Goal: Task Accomplishment & Management: Use online tool/utility

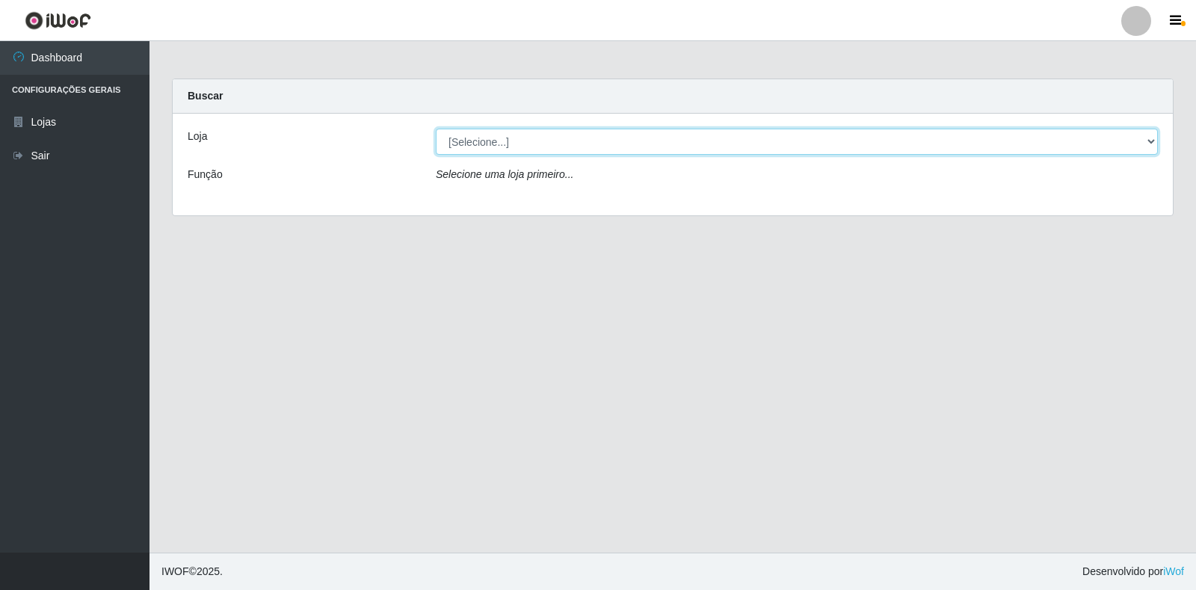
click at [1106, 151] on select "[Selecione...] Extrabom - Loja 18 Goiabeiras" at bounding box center [797, 142] width 722 height 26
select select "501"
click at [436, 129] on select "[Selecione...] Extrabom - Loja 18 Goiabeiras" at bounding box center [797, 142] width 722 height 26
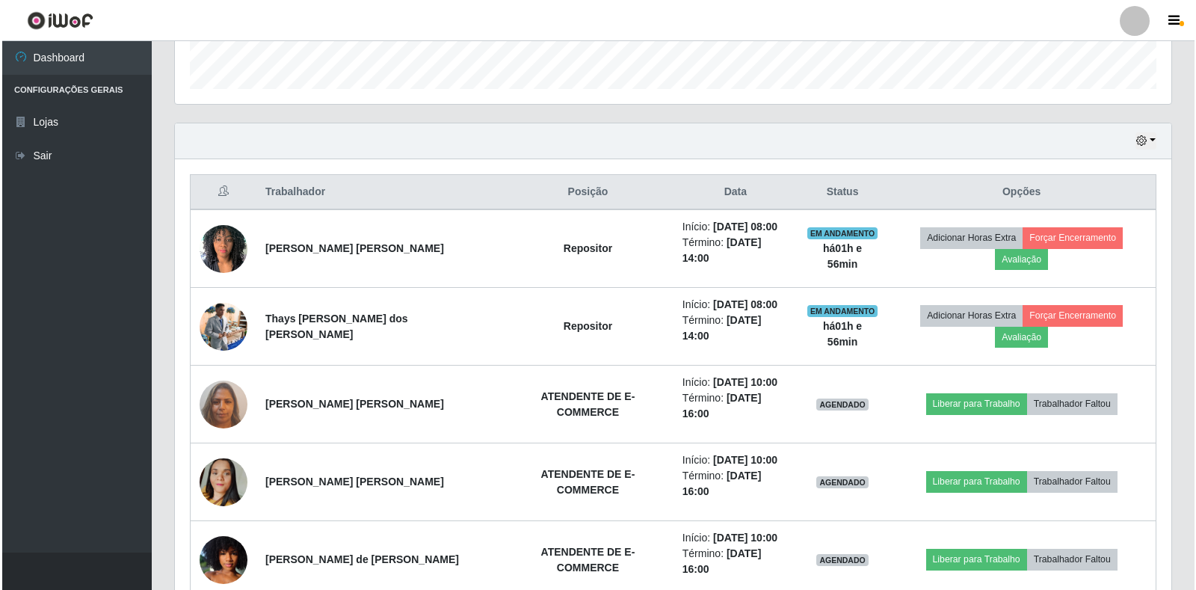
scroll to position [598, 0]
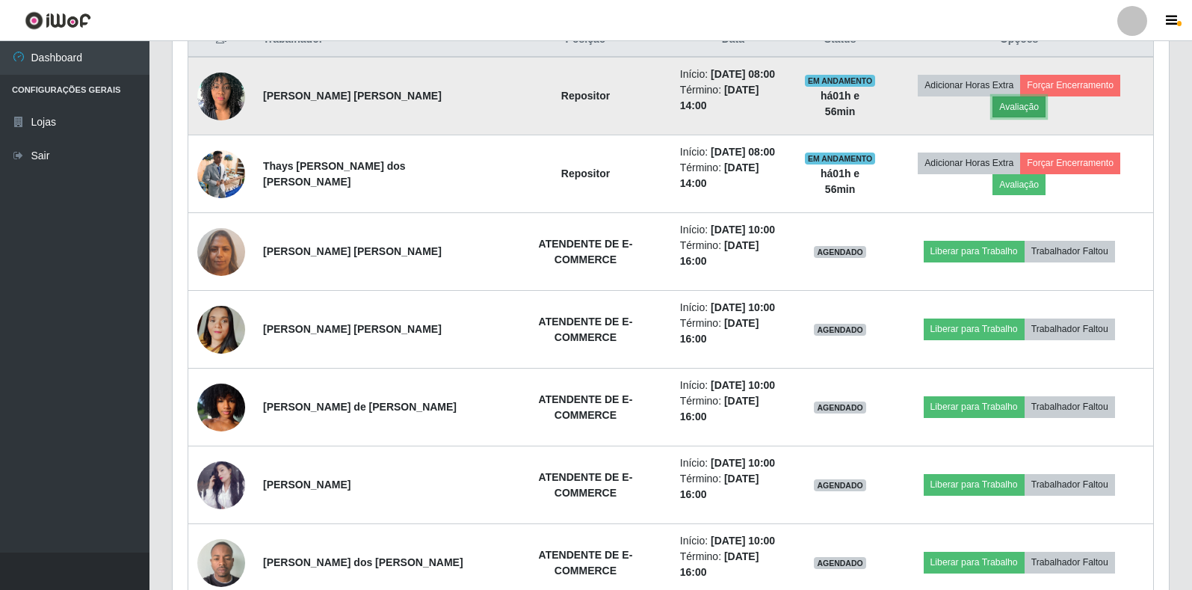
click at [1046, 96] on button "Avaliação" at bounding box center [1019, 106] width 53 height 21
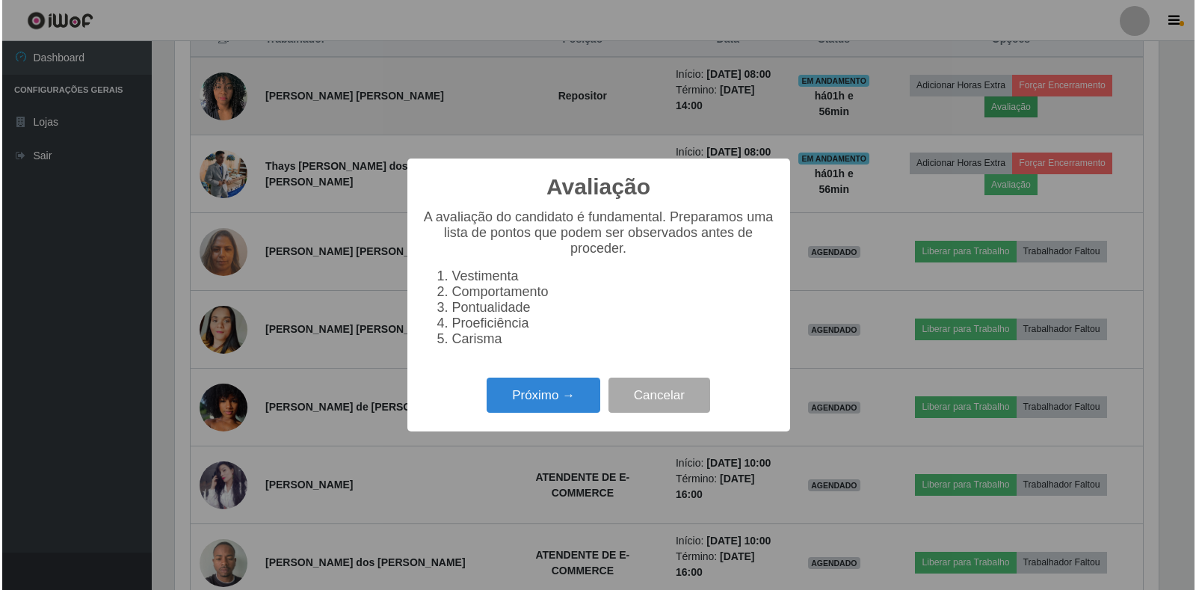
scroll to position [310, 987]
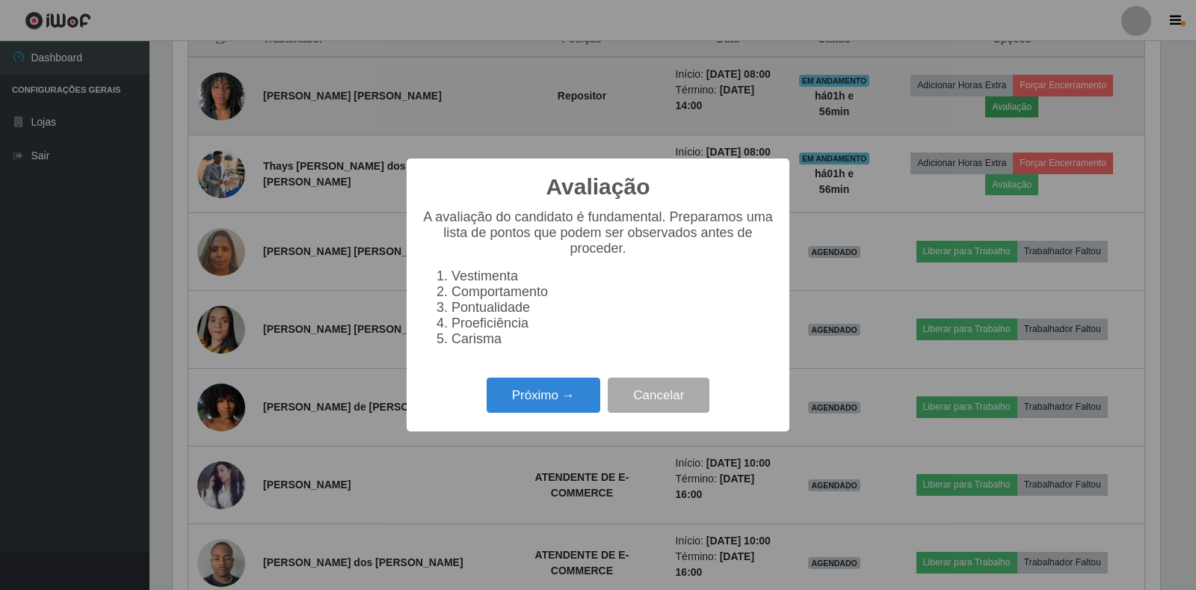
click at [1134, 93] on div "Avaliação × A avaliação do candidato é fundamental. Preparamos uma lista de pon…" at bounding box center [598, 295] width 1196 height 590
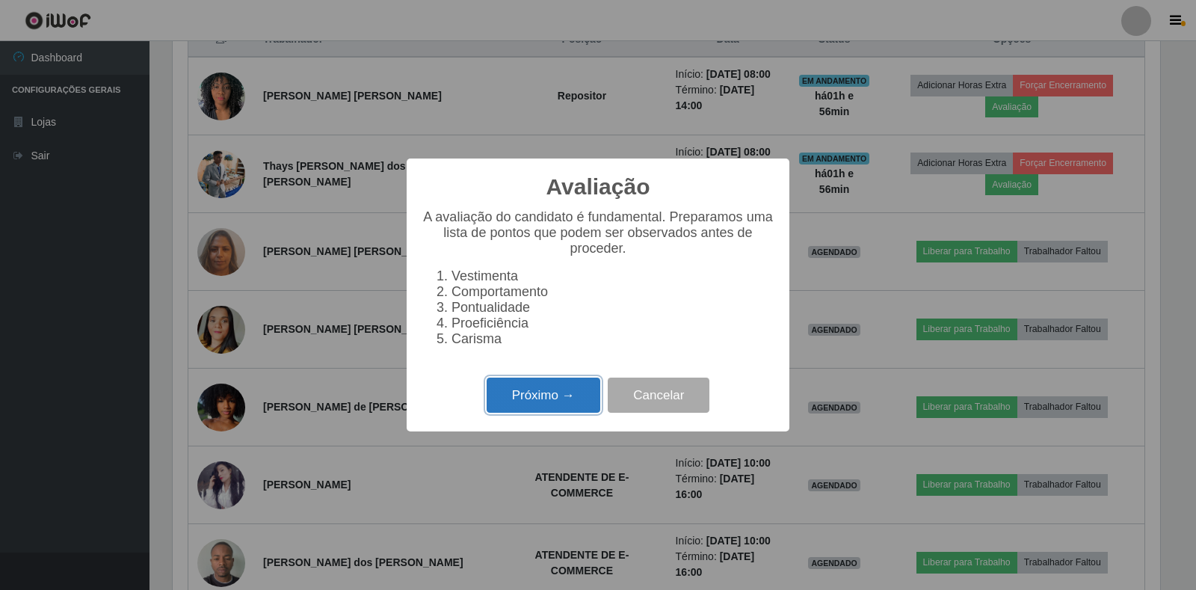
click at [524, 402] on button "Próximo →" at bounding box center [544, 394] width 114 height 35
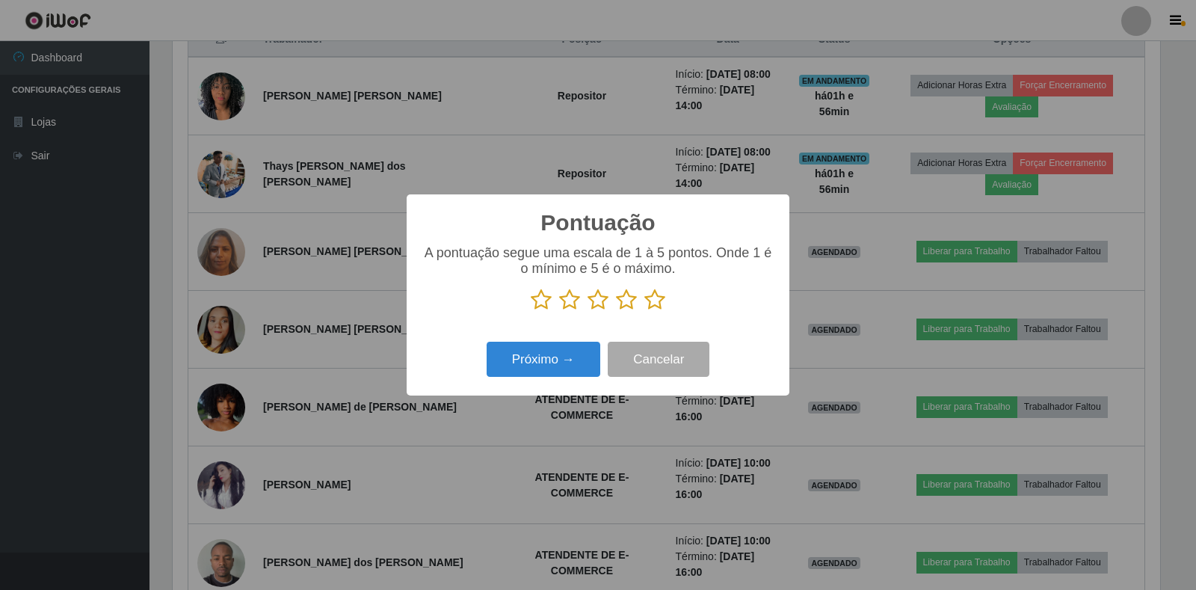
click at [652, 301] on icon at bounding box center [654, 300] width 21 height 22
click at [644, 311] on input "radio" at bounding box center [644, 311] width 0 height 0
click at [540, 359] on button "Próximo →" at bounding box center [544, 359] width 114 height 35
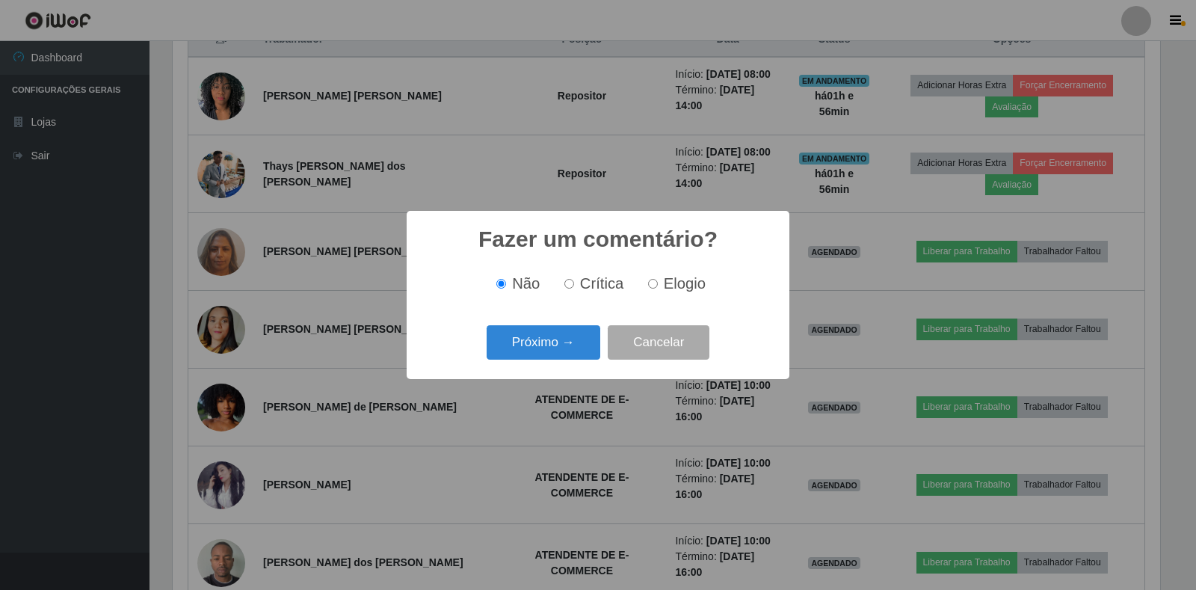
click at [653, 286] on input "Elogio" at bounding box center [653, 284] width 10 height 10
radio input "true"
click at [548, 339] on button "Próximo →" at bounding box center [544, 342] width 114 height 35
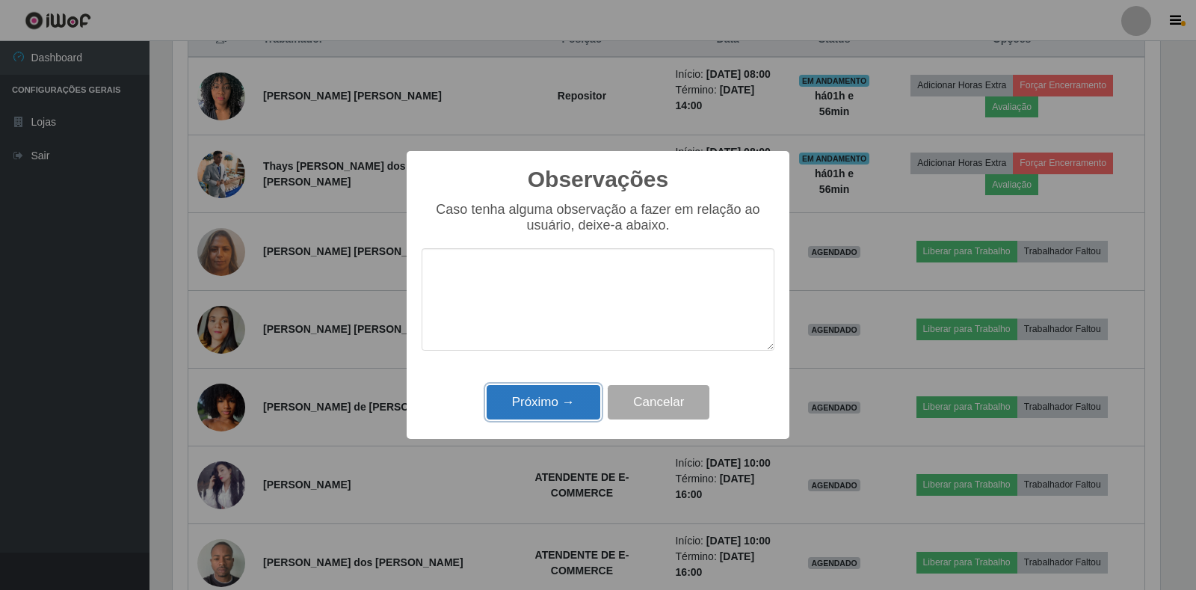
click at [564, 391] on button "Próximo →" at bounding box center [544, 402] width 114 height 35
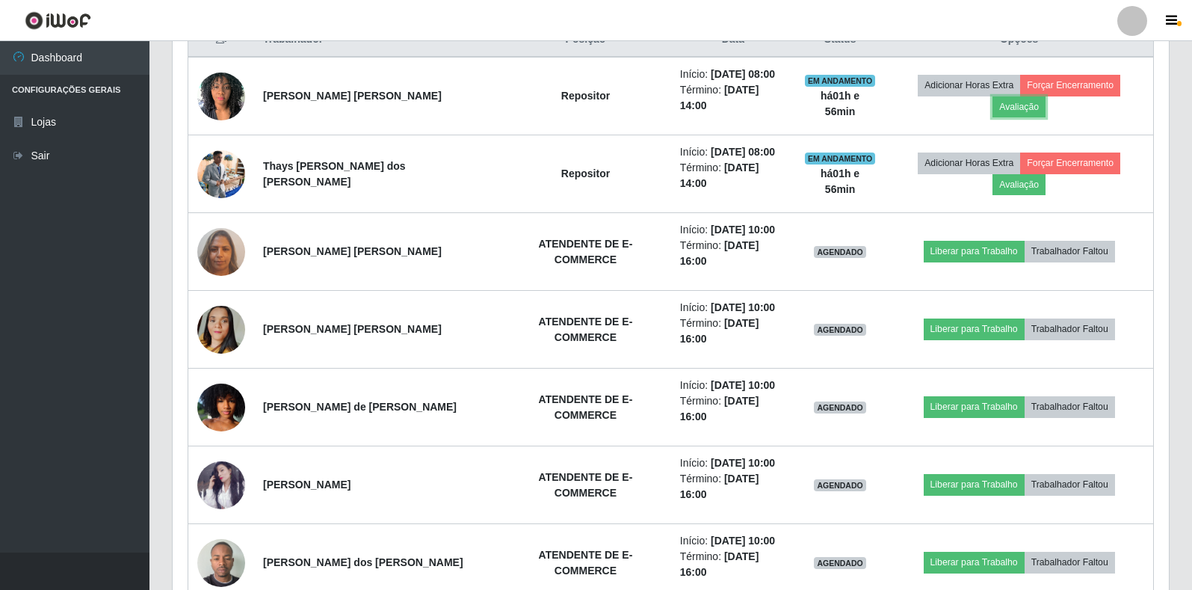
scroll to position [310, 996]
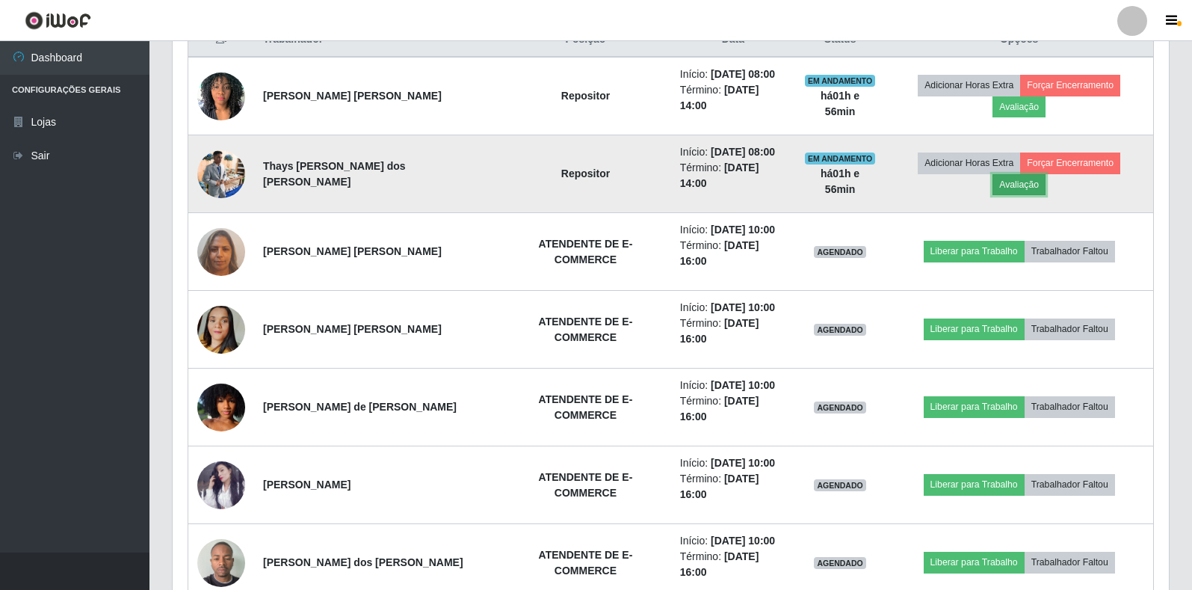
click at [1046, 174] on button "Avaliação" at bounding box center [1019, 184] width 53 height 21
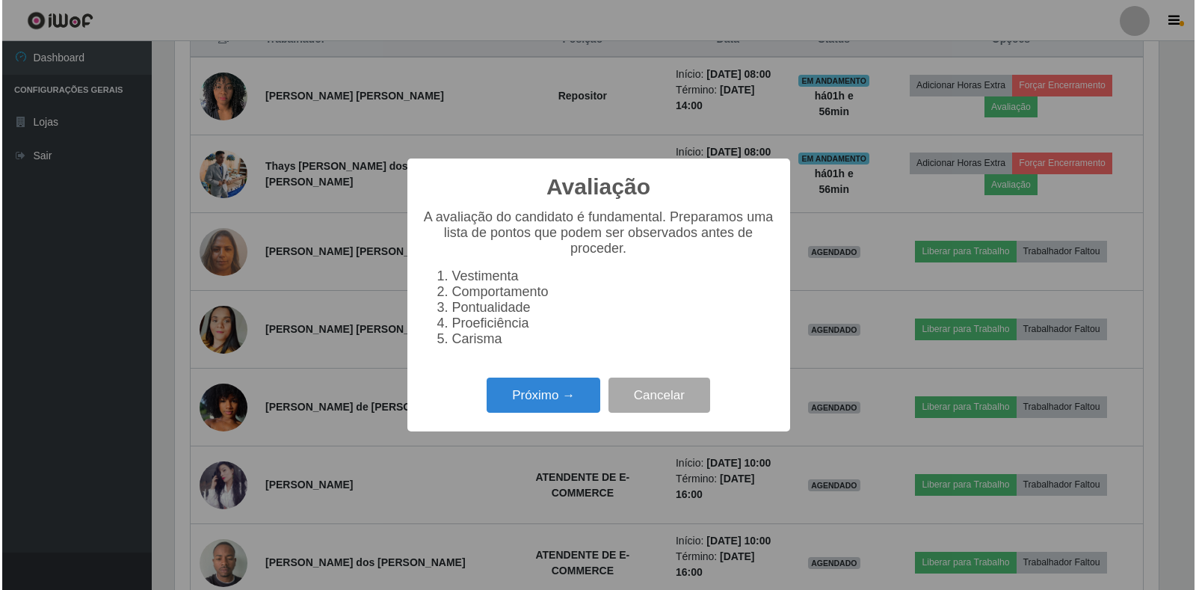
scroll to position [310, 987]
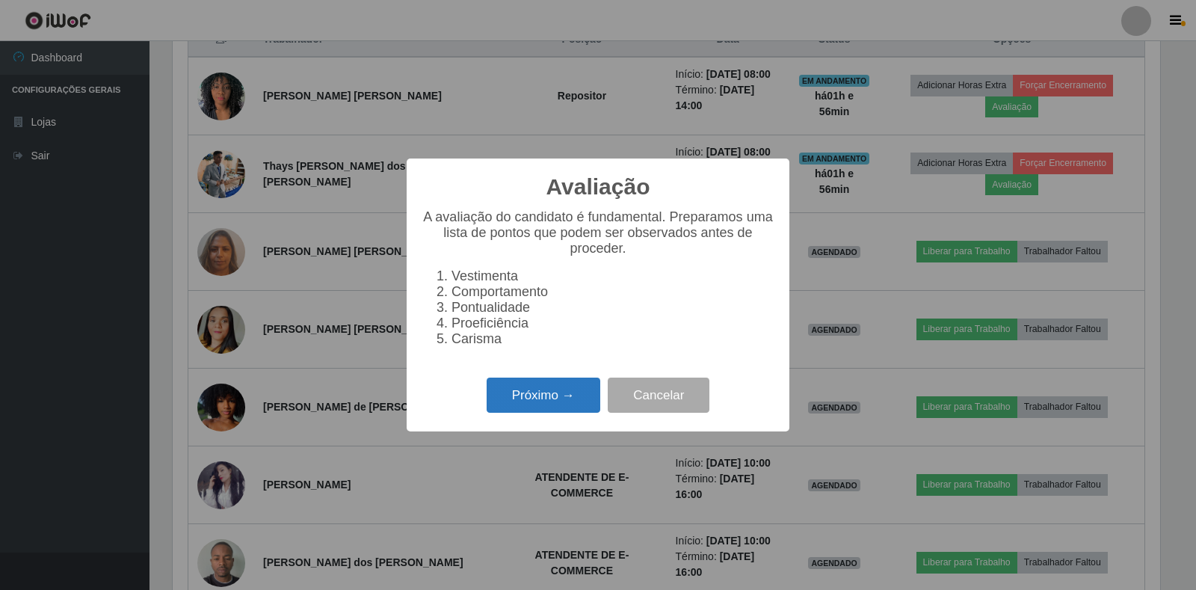
click at [570, 389] on button "Próximo →" at bounding box center [544, 394] width 114 height 35
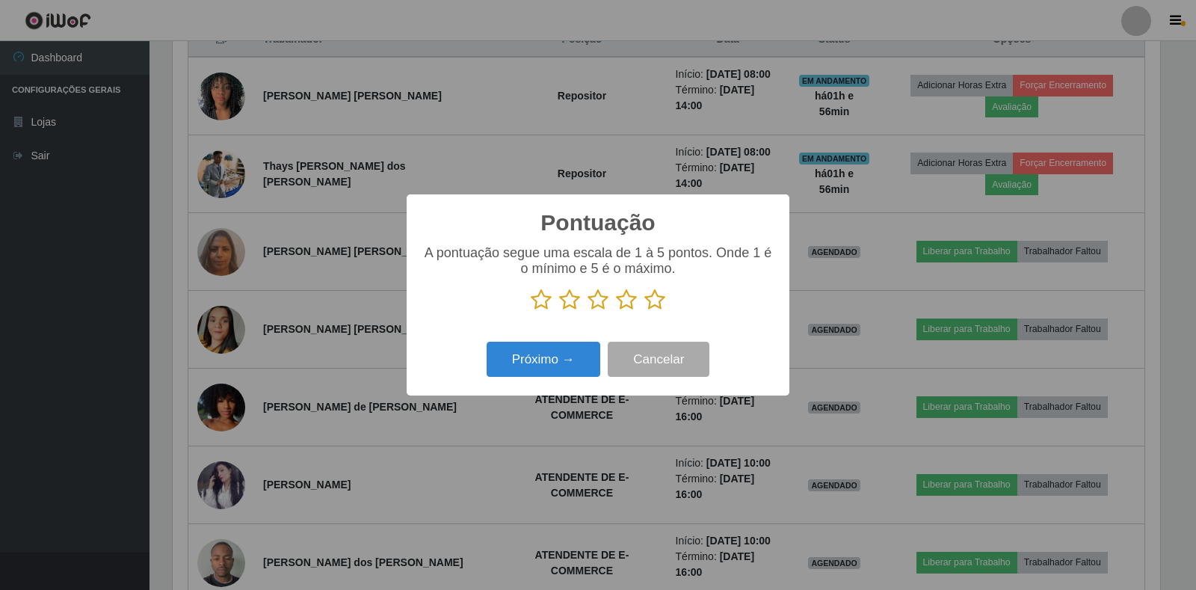
scroll to position [747144, 746467]
click at [656, 302] on icon at bounding box center [654, 300] width 21 height 22
click at [644, 311] on input "radio" at bounding box center [644, 311] width 0 height 0
click at [567, 360] on button "Próximo →" at bounding box center [544, 359] width 114 height 35
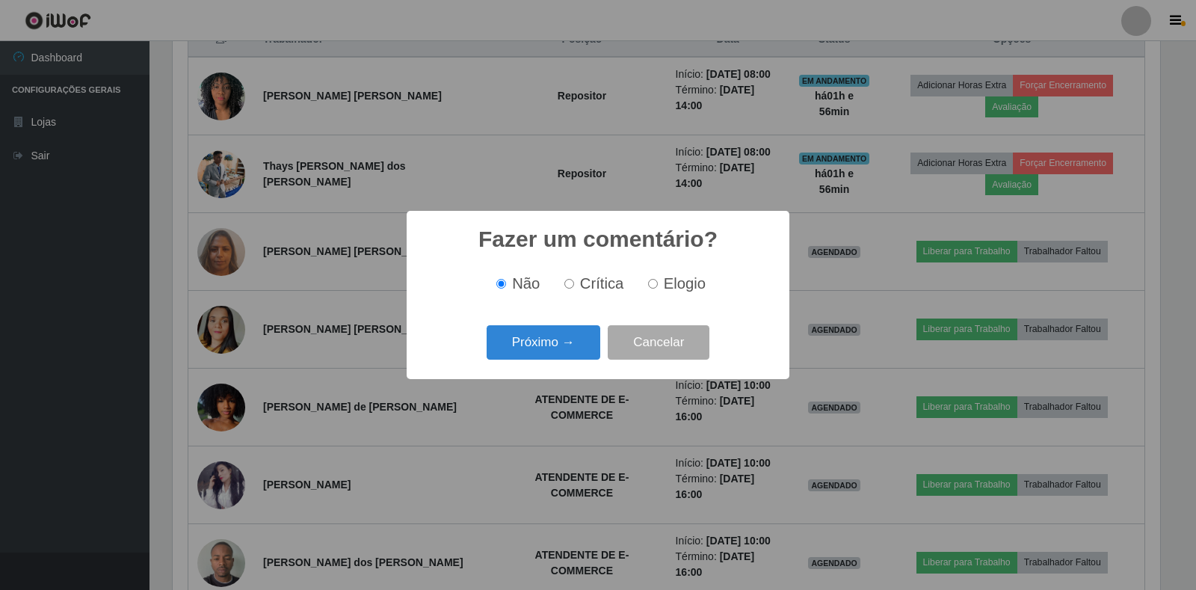
click at [656, 285] on input "Elogio" at bounding box center [653, 284] width 10 height 10
radio input "true"
click at [553, 339] on button "Próximo →" at bounding box center [544, 342] width 114 height 35
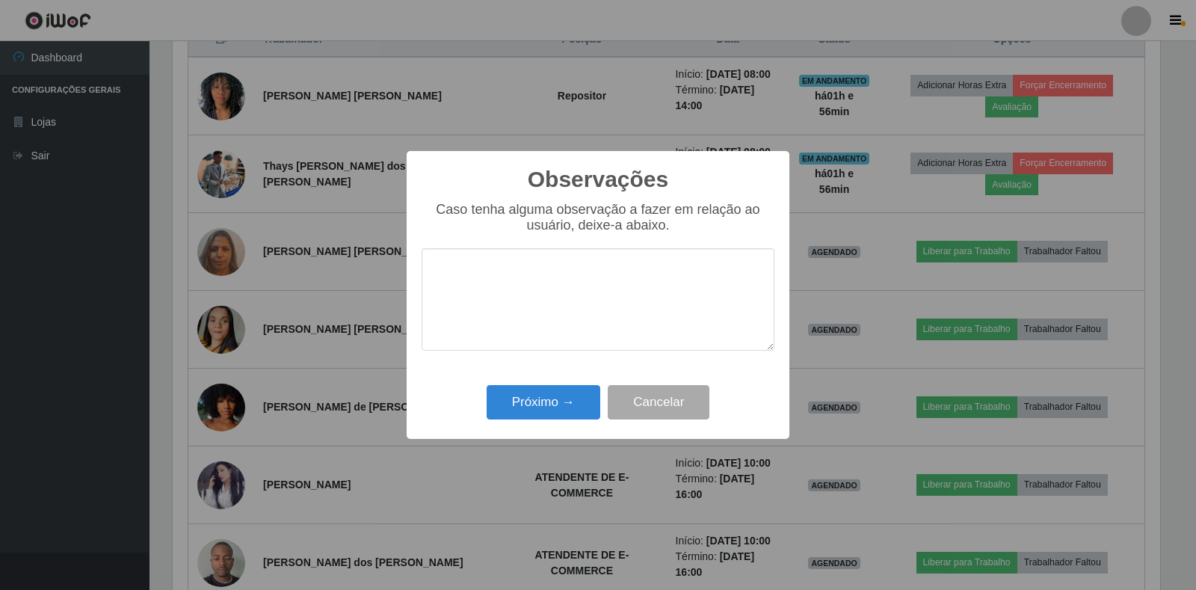
click at [572, 351] on textarea at bounding box center [598, 299] width 353 height 102
click at [534, 405] on button "Próximo →" at bounding box center [544, 402] width 114 height 35
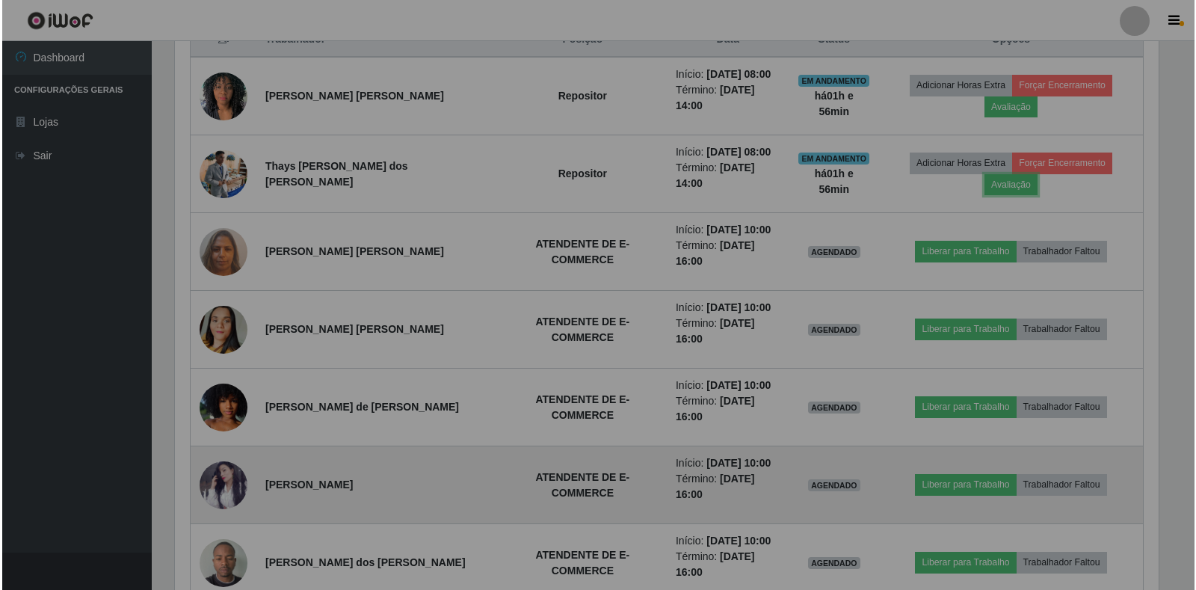
scroll to position [310, 996]
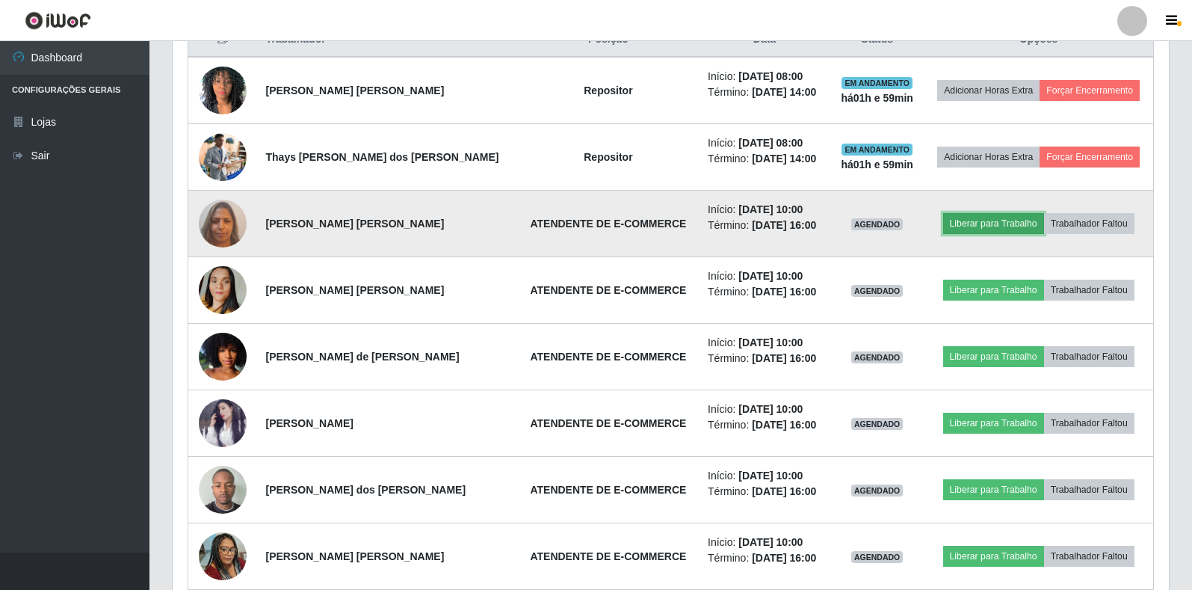
click at [985, 226] on button "Liberar para Trabalho" at bounding box center [993, 223] width 101 height 21
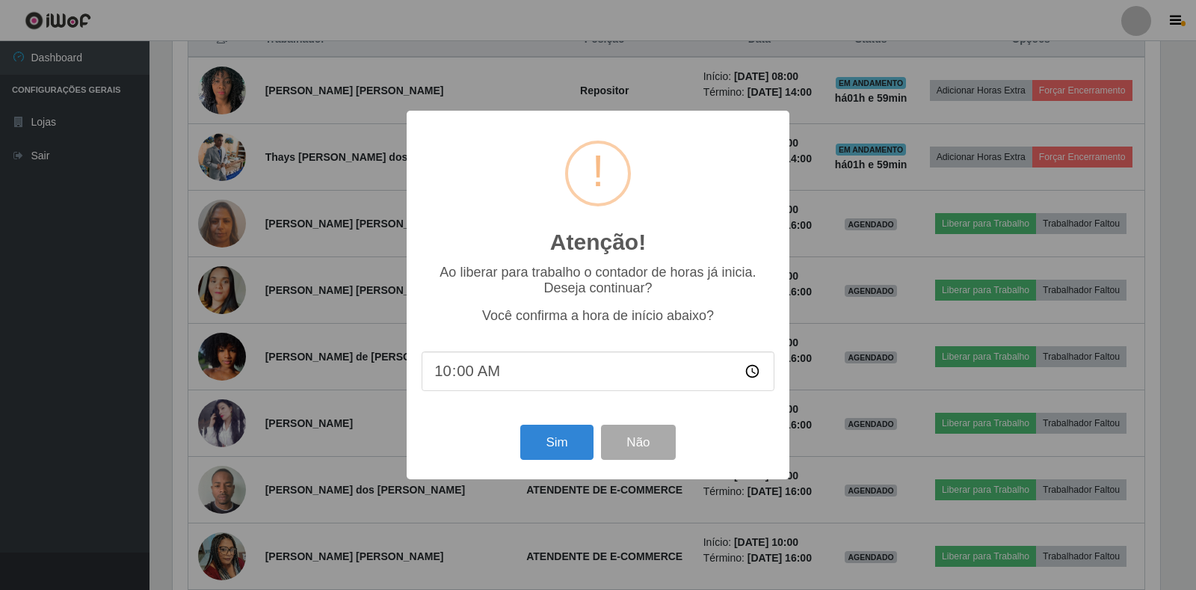
scroll to position [310, 987]
click at [534, 457] on button "Sim" at bounding box center [556, 442] width 73 height 35
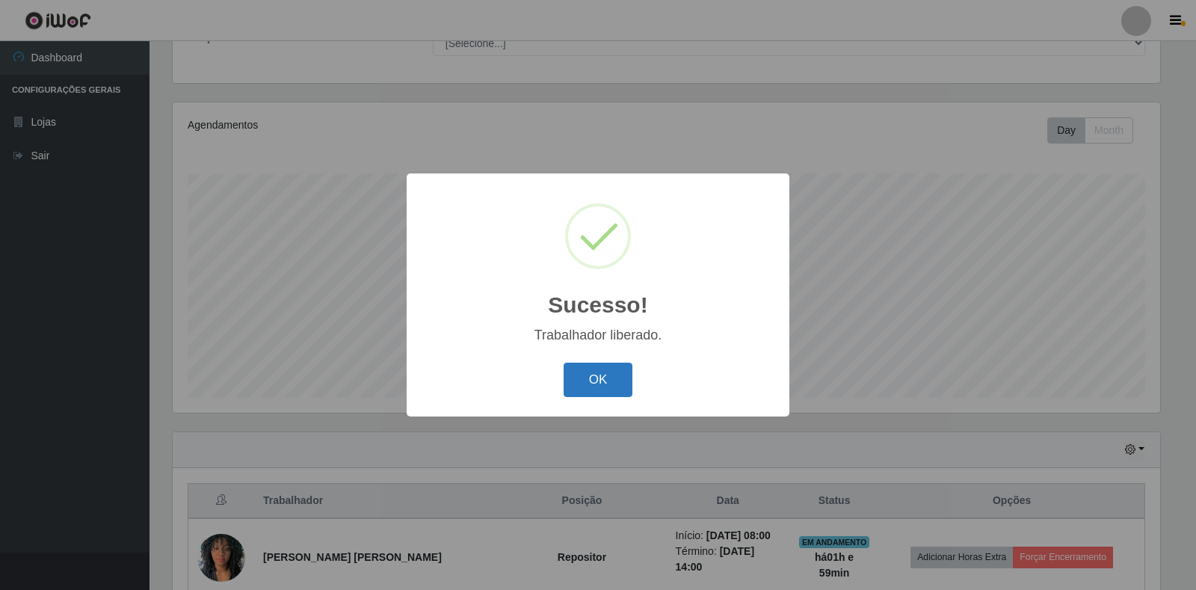
click at [582, 374] on button "OK" at bounding box center [599, 380] width 70 height 35
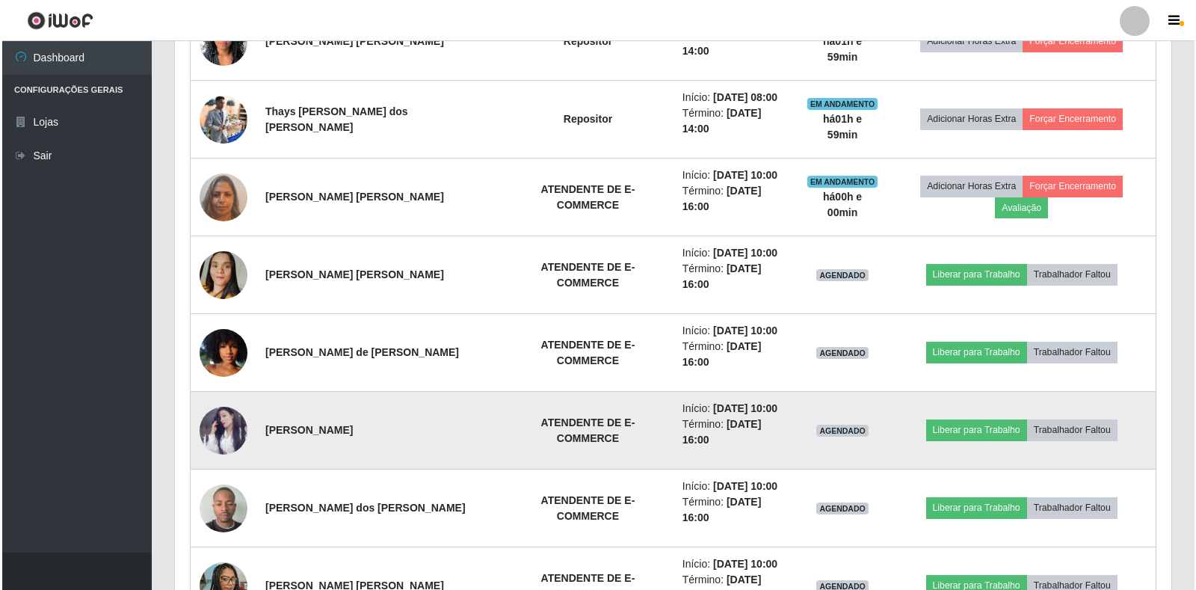
scroll to position [735, 0]
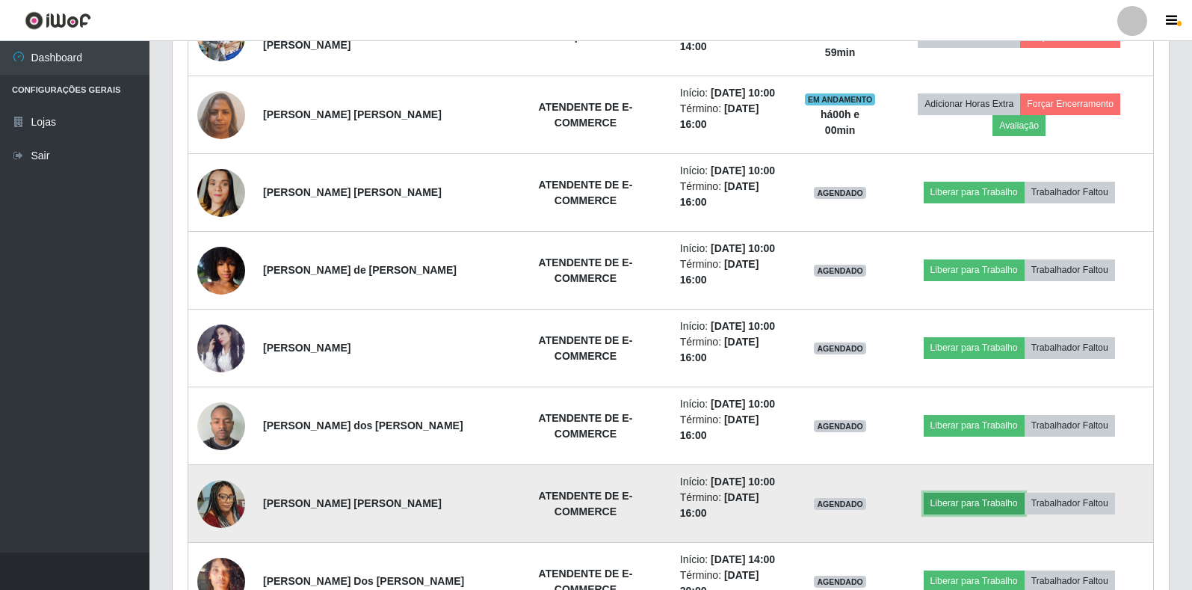
click at [972, 493] on button "Liberar para Trabalho" at bounding box center [974, 503] width 101 height 21
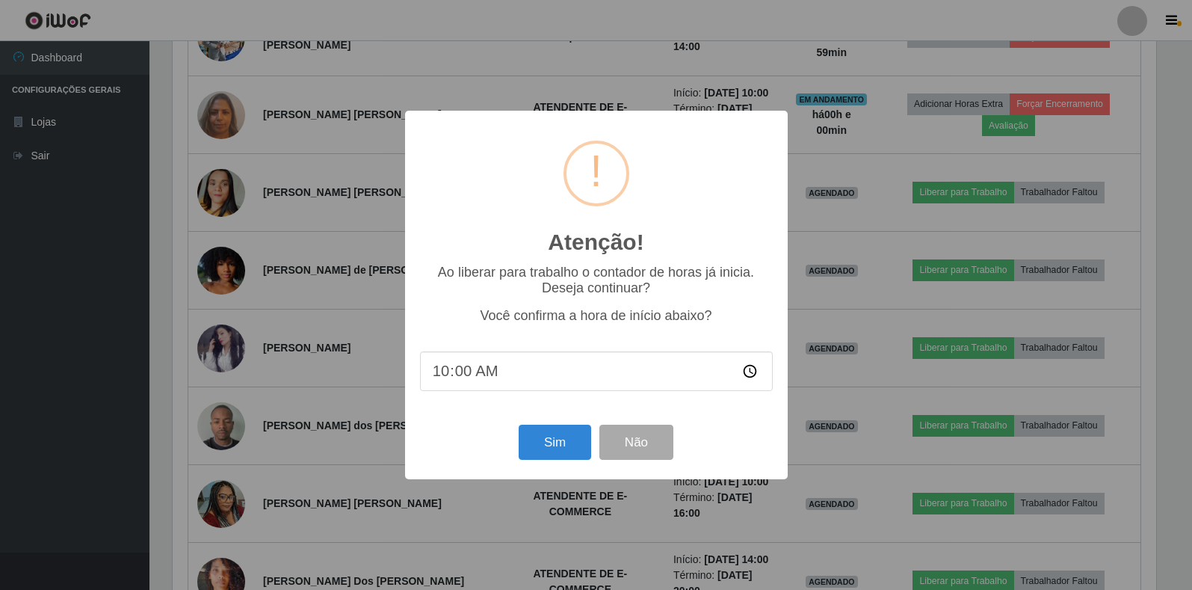
scroll to position [310, 987]
click at [972, 424] on div "Atenção! × Ao liberar para trabalho o contador de horas já inicia. Deseja conti…" at bounding box center [598, 295] width 1196 height 590
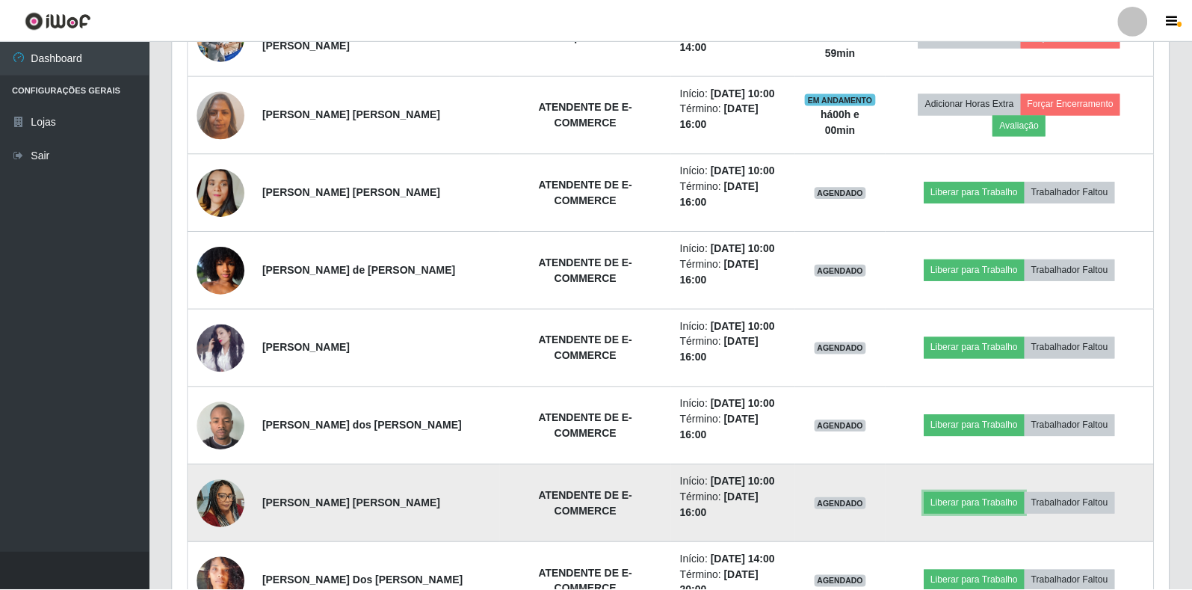
scroll to position [310, 996]
click at [939, 493] on button "Liberar para Trabalho" at bounding box center [974, 503] width 101 height 21
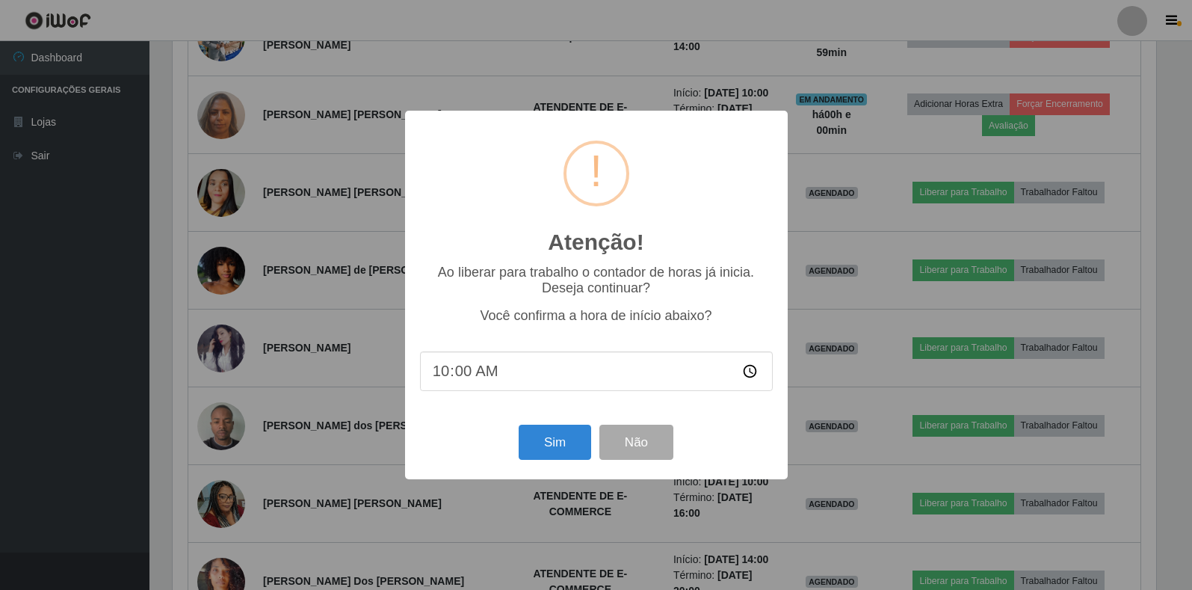
scroll to position [310, 987]
click at [544, 448] on button "Sim" at bounding box center [556, 442] width 73 height 35
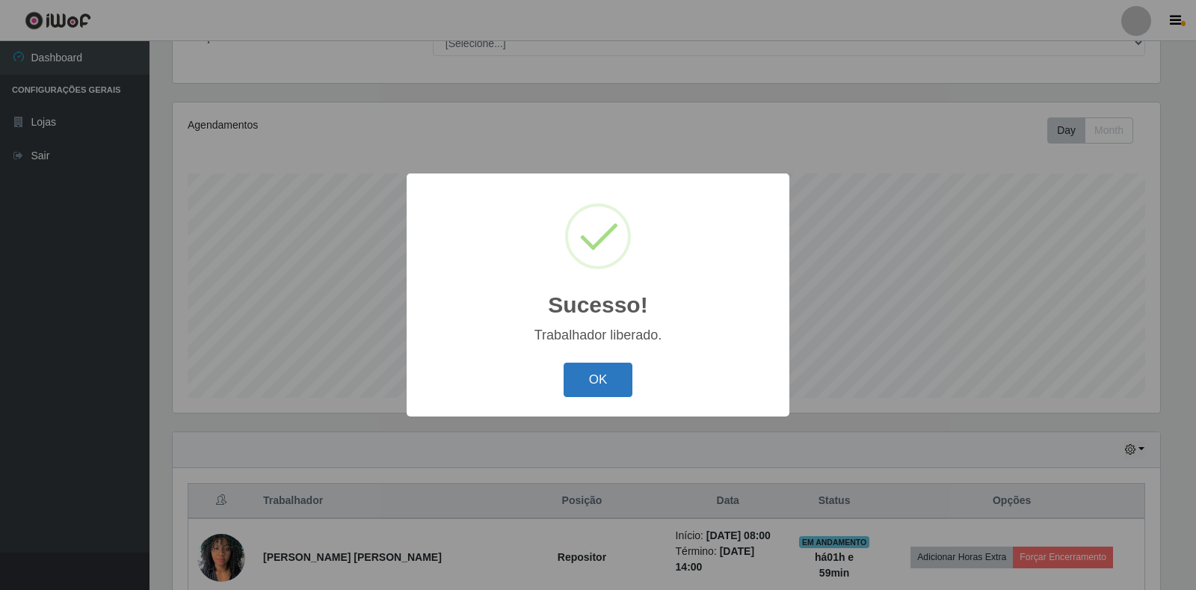
click at [601, 377] on button "OK" at bounding box center [599, 380] width 70 height 35
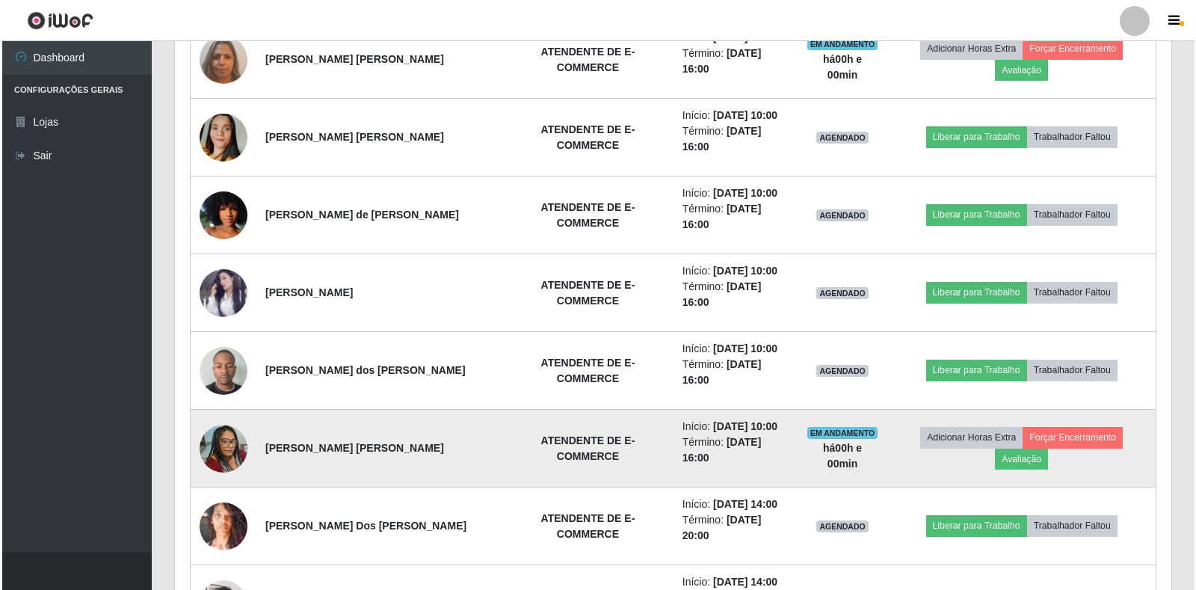
scroll to position [802, 0]
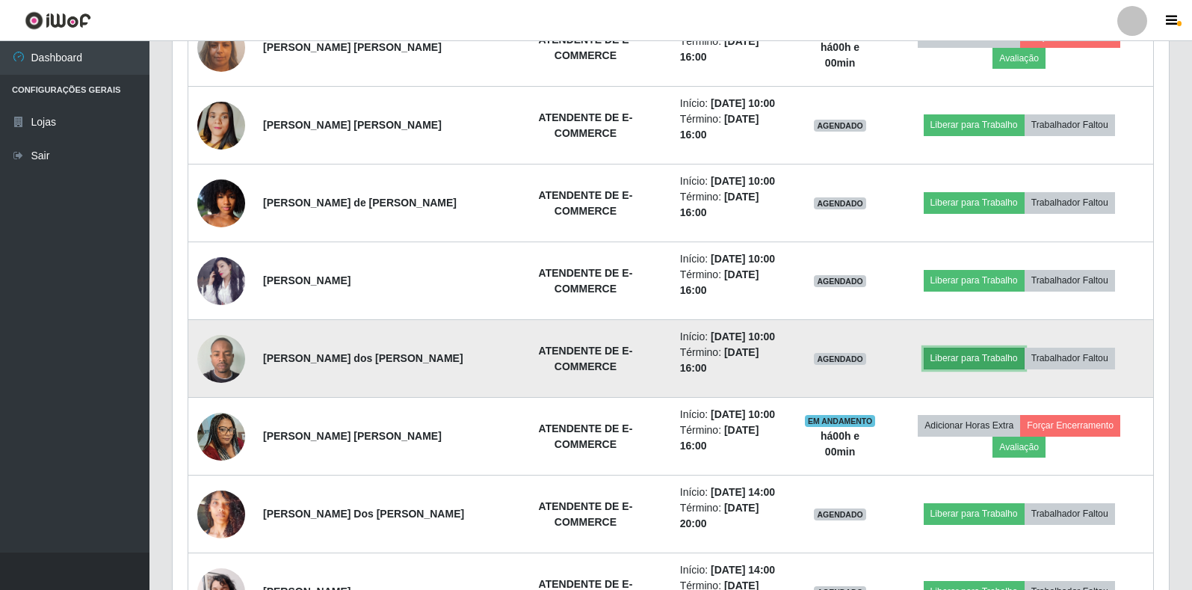
click at [967, 348] on button "Liberar para Trabalho" at bounding box center [974, 358] width 101 height 21
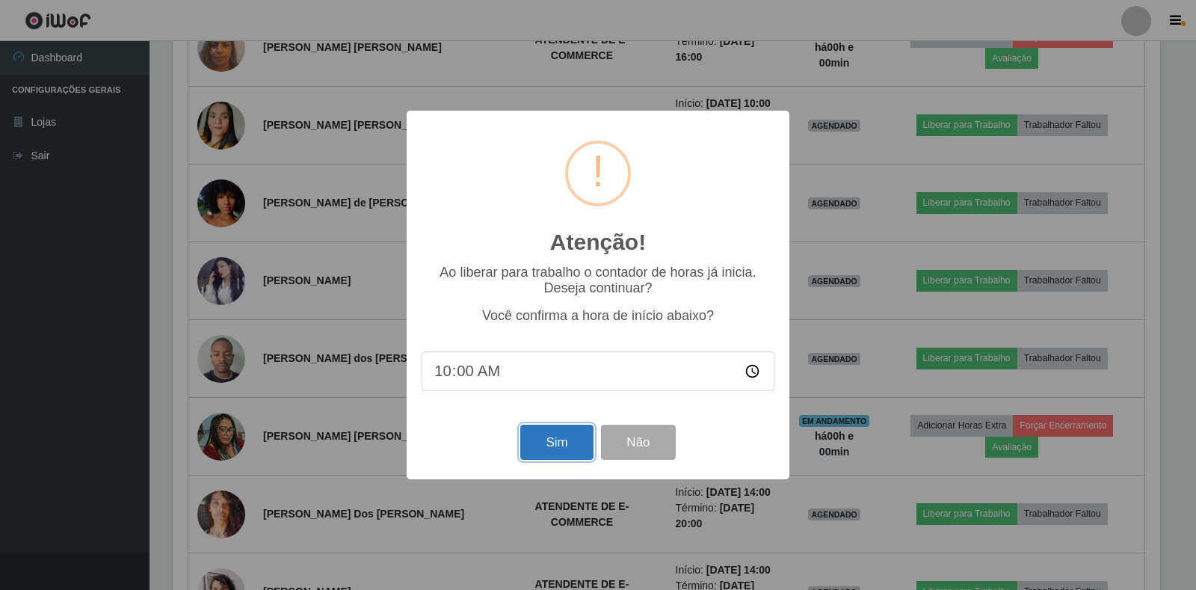
click at [561, 439] on button "Sim" at bounding box center [556, 442] width 73 height 35
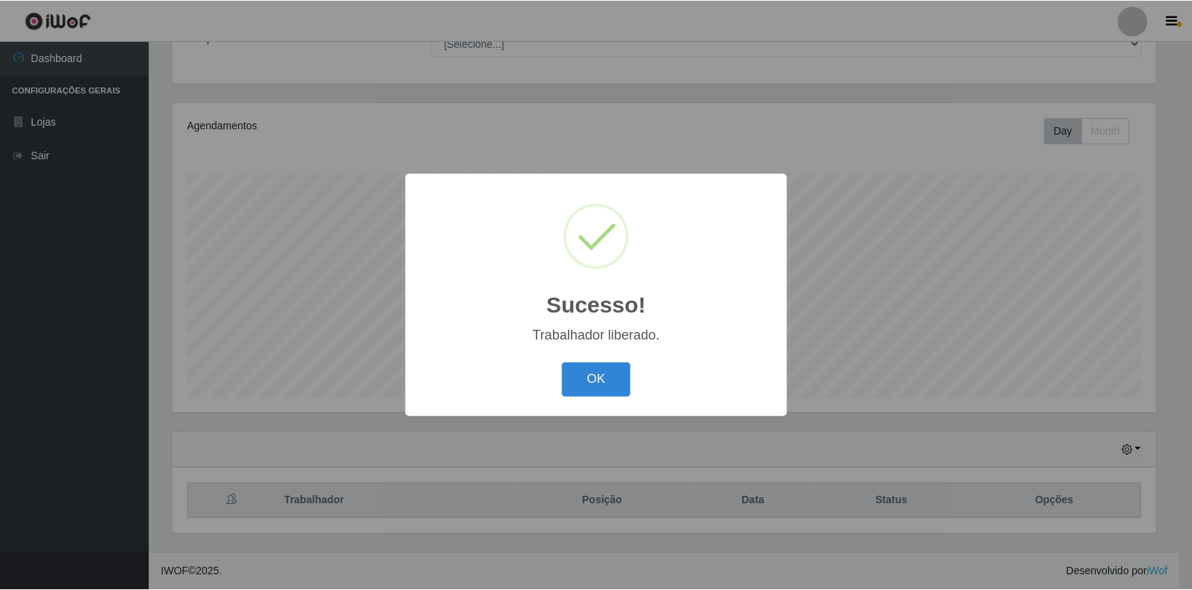
scroll to position [0, 0]
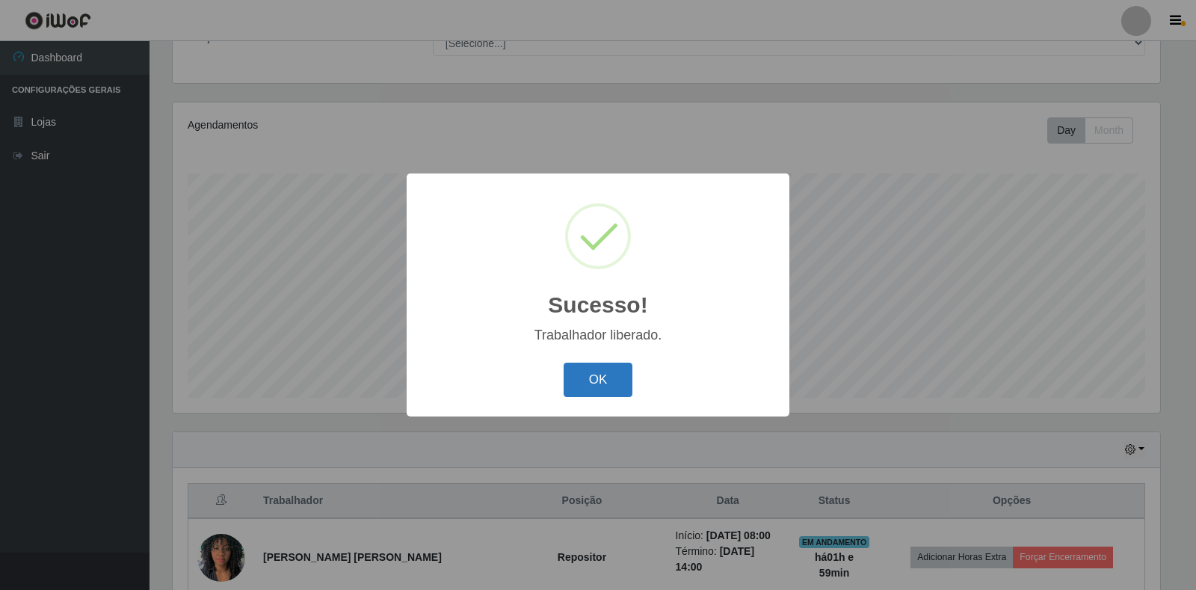
click at [575, 379] on button "OK" at bounding box center [599, 380] width 70 height 35
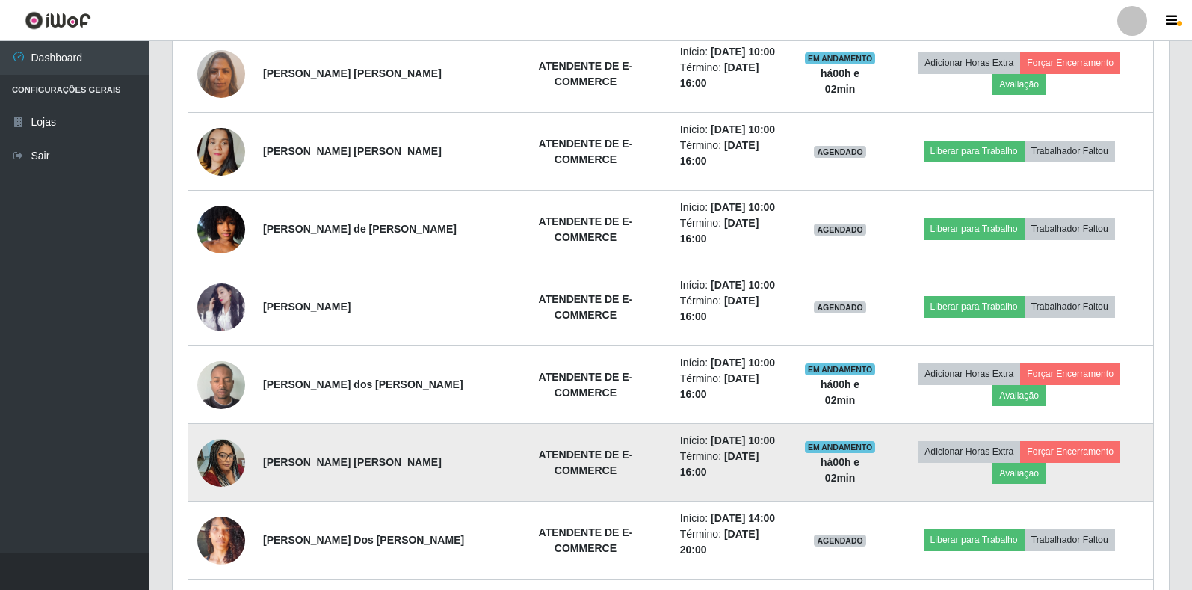
scroll to position [802, 0]
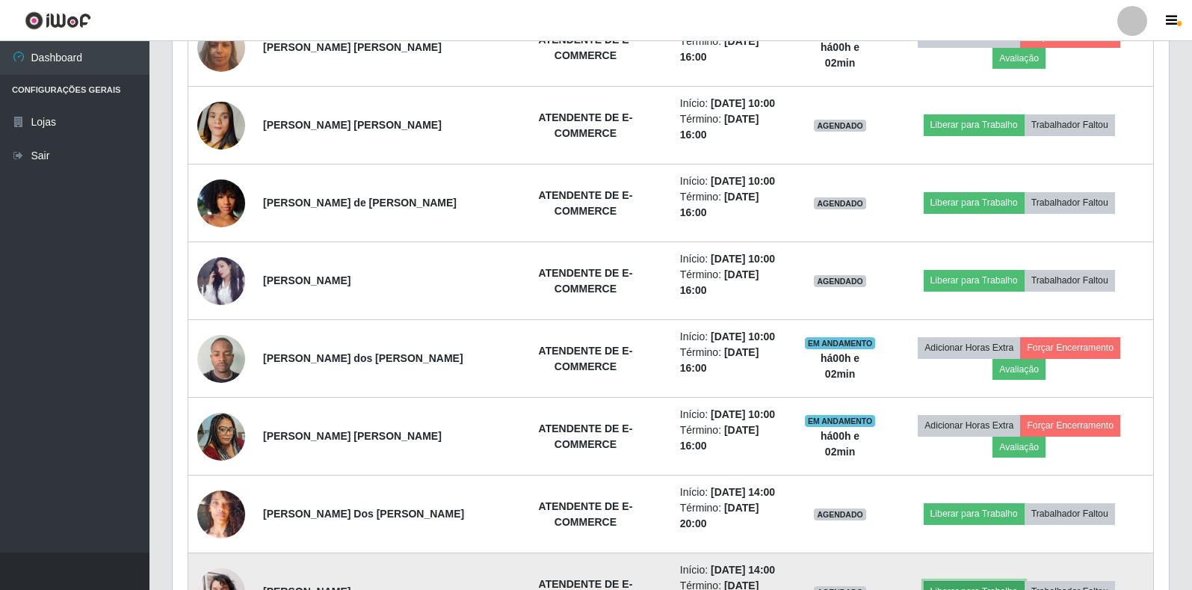
click at [993, 581] on button "Liberar para Trabalho" at bounding box center [974, 591] width 101 height 21
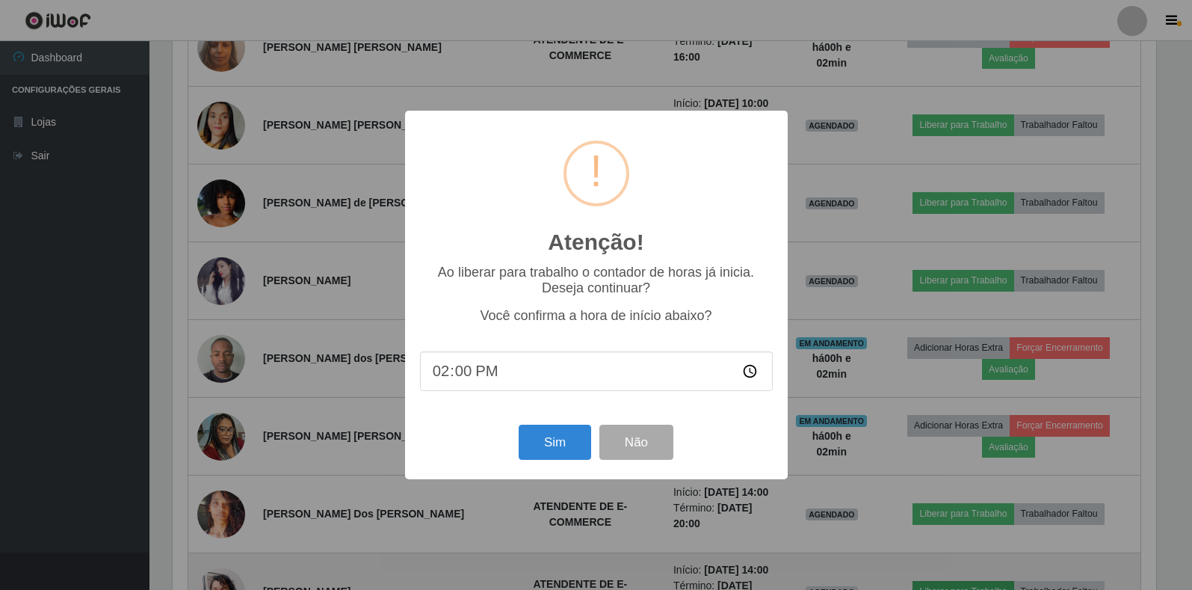
scroll to position [310, 987]
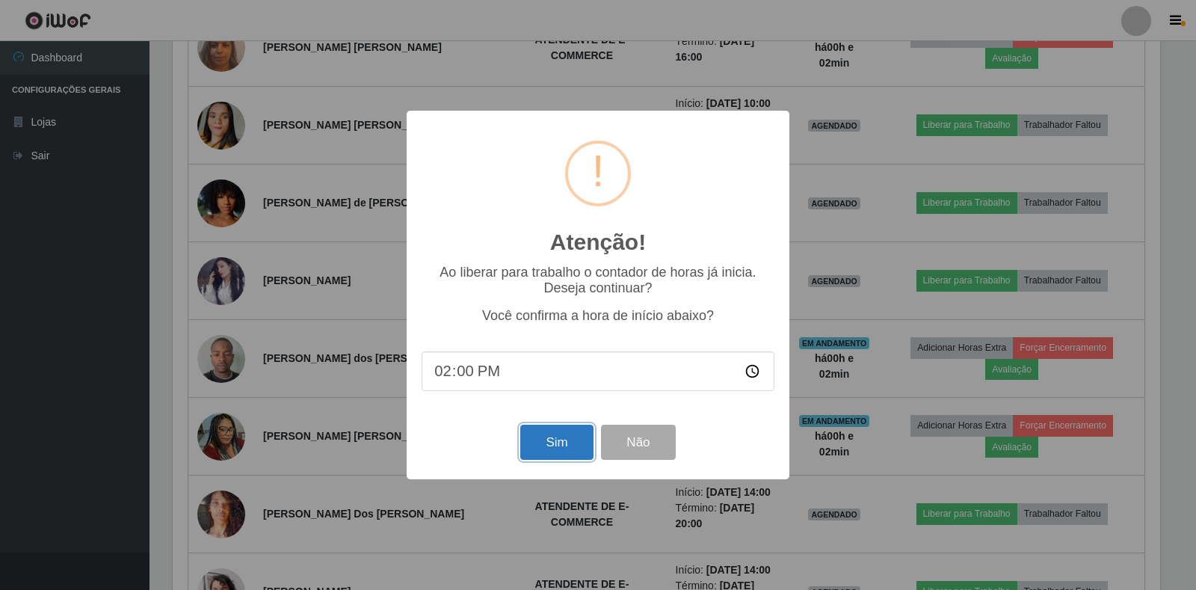
click at [564, 445] on button "Sim" at bounding box center [556, 442] width 73 height 35
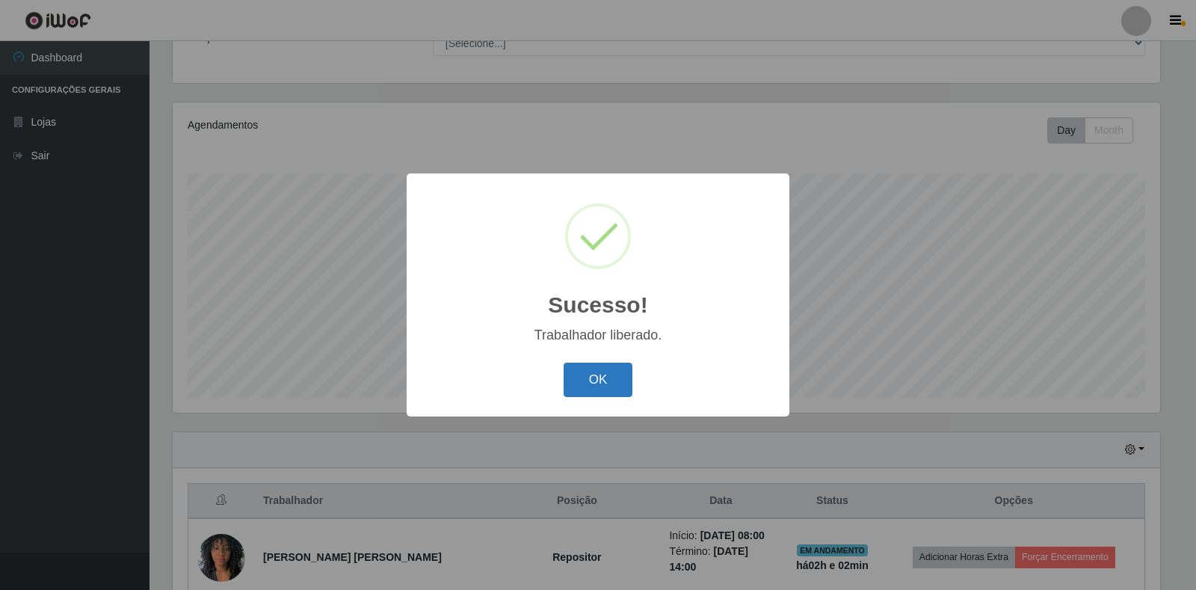
click at [578, 371] on button "OK" at bounding box center [599, 380] width 70 height 35
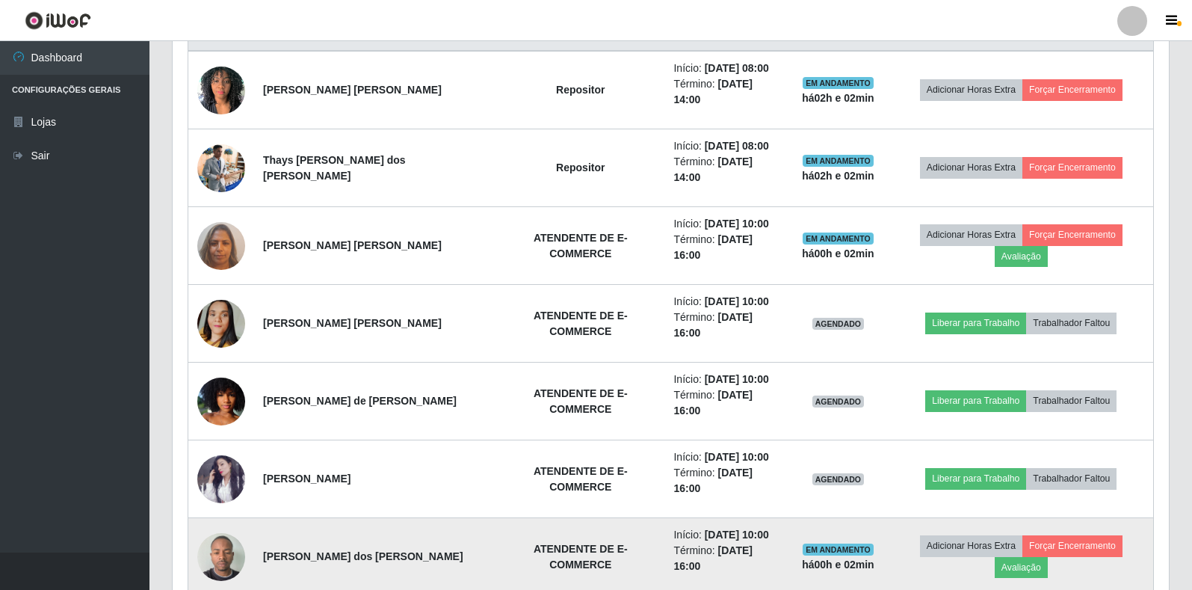
scroll to position [578, 0]
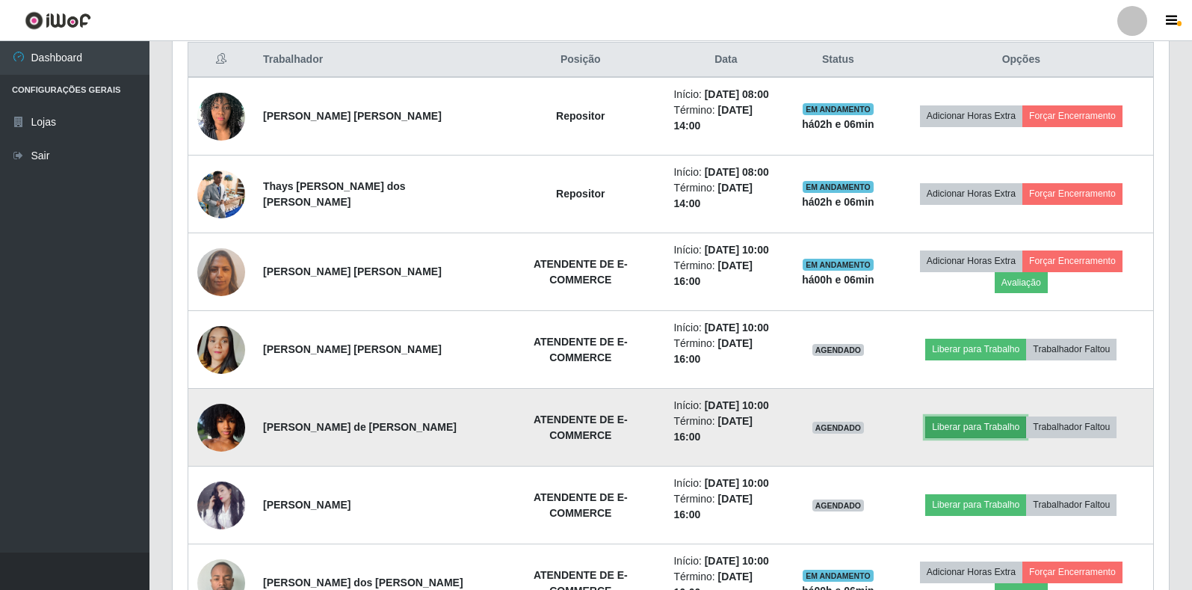
click at [979, 416] on button "Liberar para Trabalho" at bounding box center [975, 426] width 101 height 21
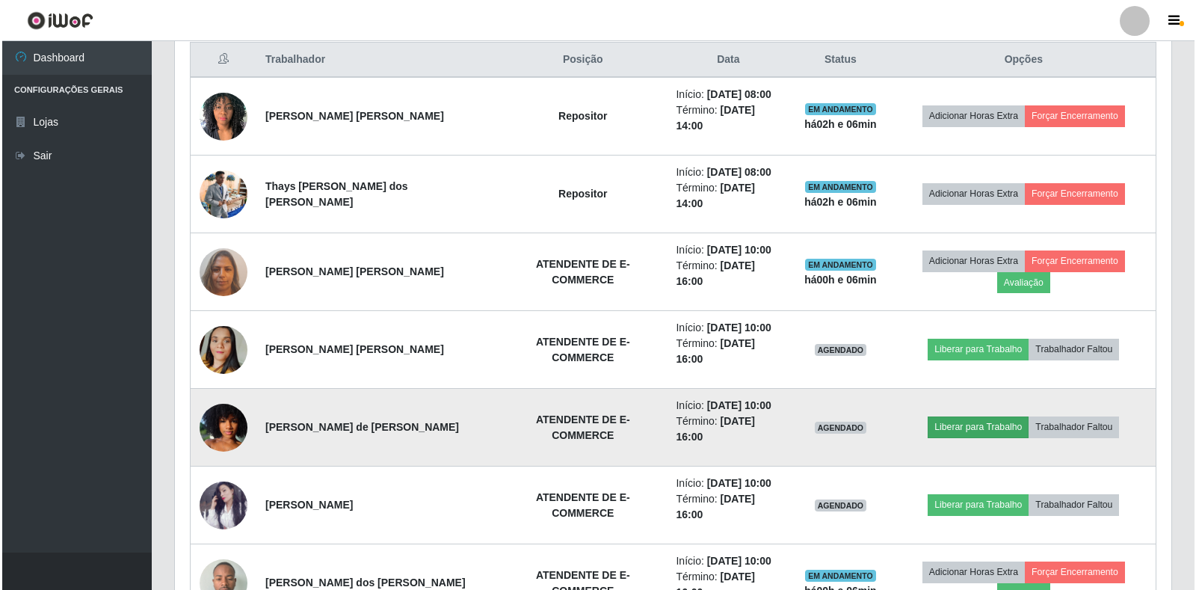
scroll to position [310, 987]
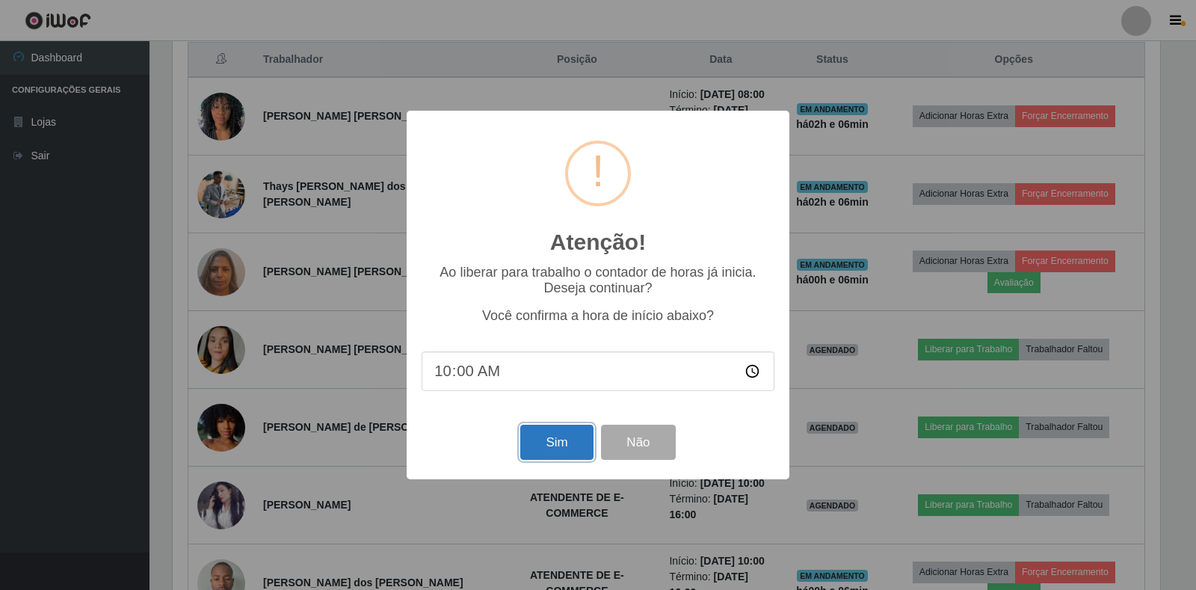
click at [581, 440] on button "Sim" at bounding box center [556, 442] width 73 height 35
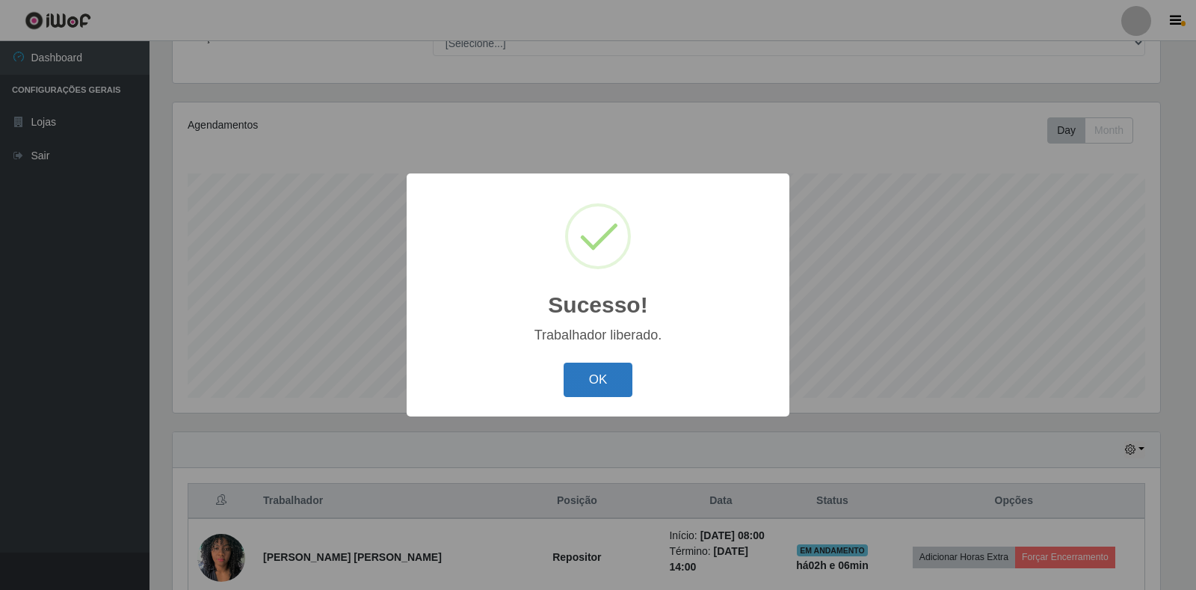
click at [596, 369] on button "OK" at bounding box center [599, 380] width 70 height 35
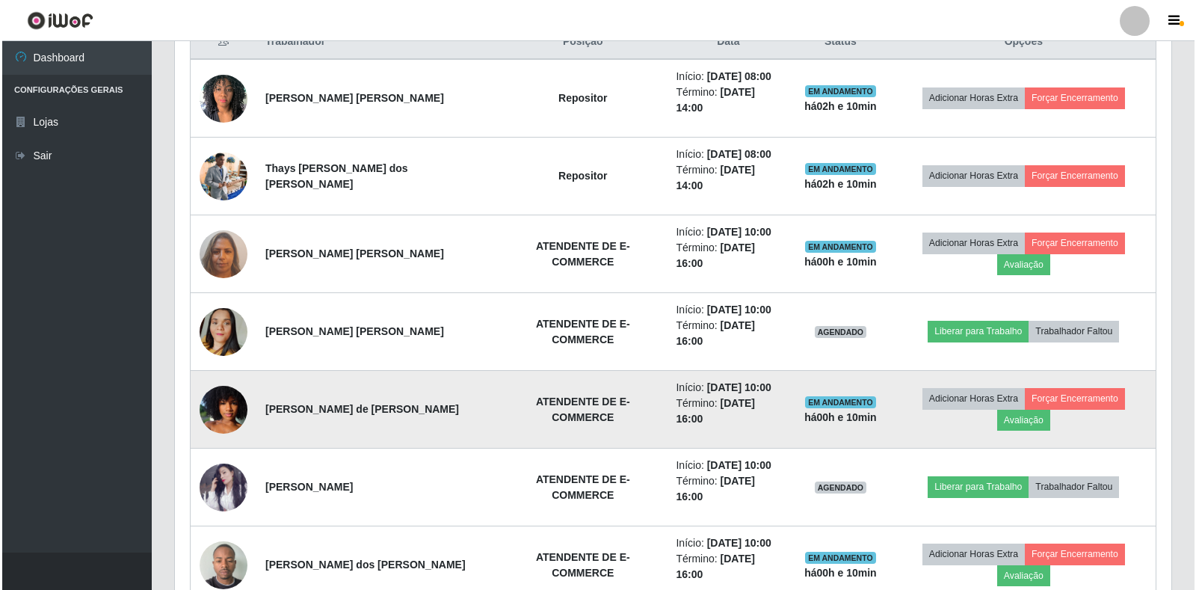
scroll to position [598, 0]
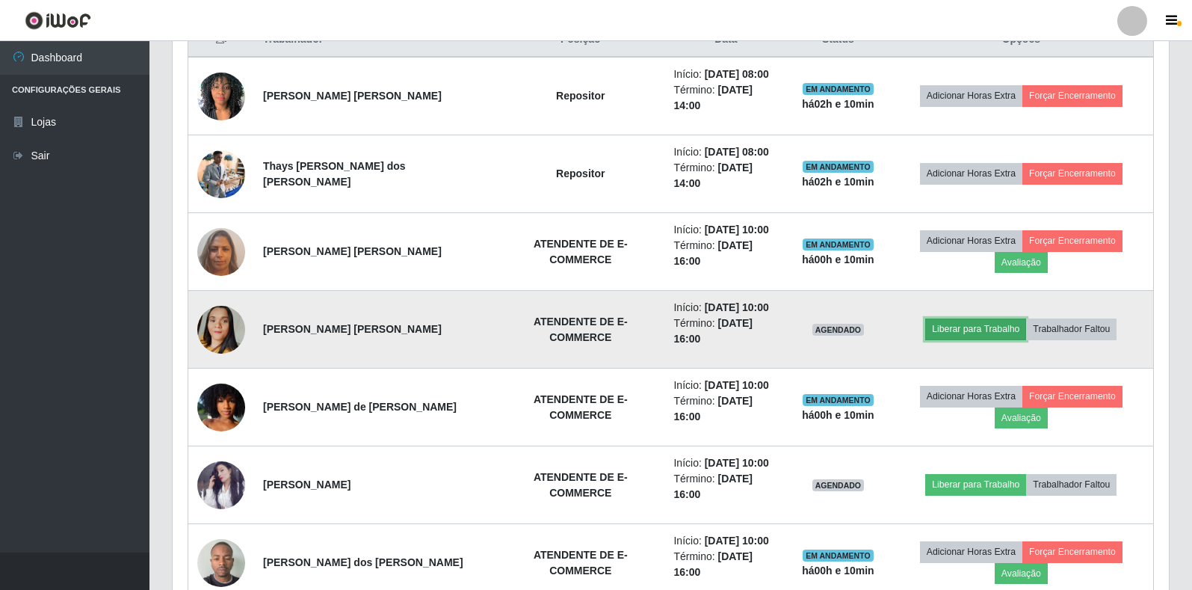
click at [964, 318] on button "Liberar para Trabalho" at bounding box center [975, 328] width 101 height 21
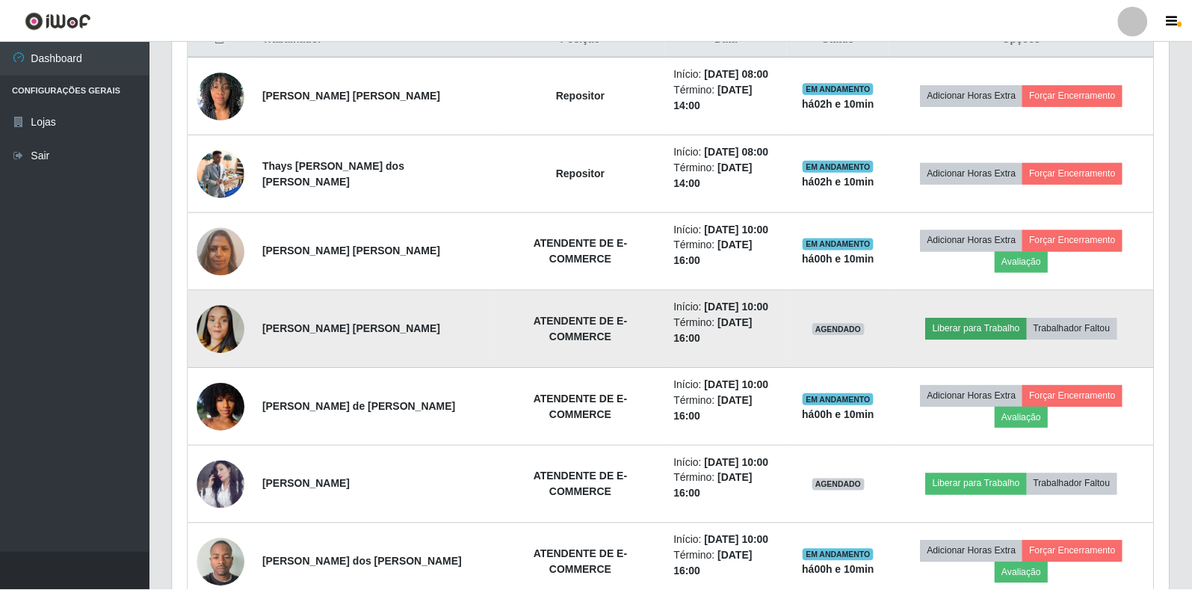
scroll to position [310, 987]
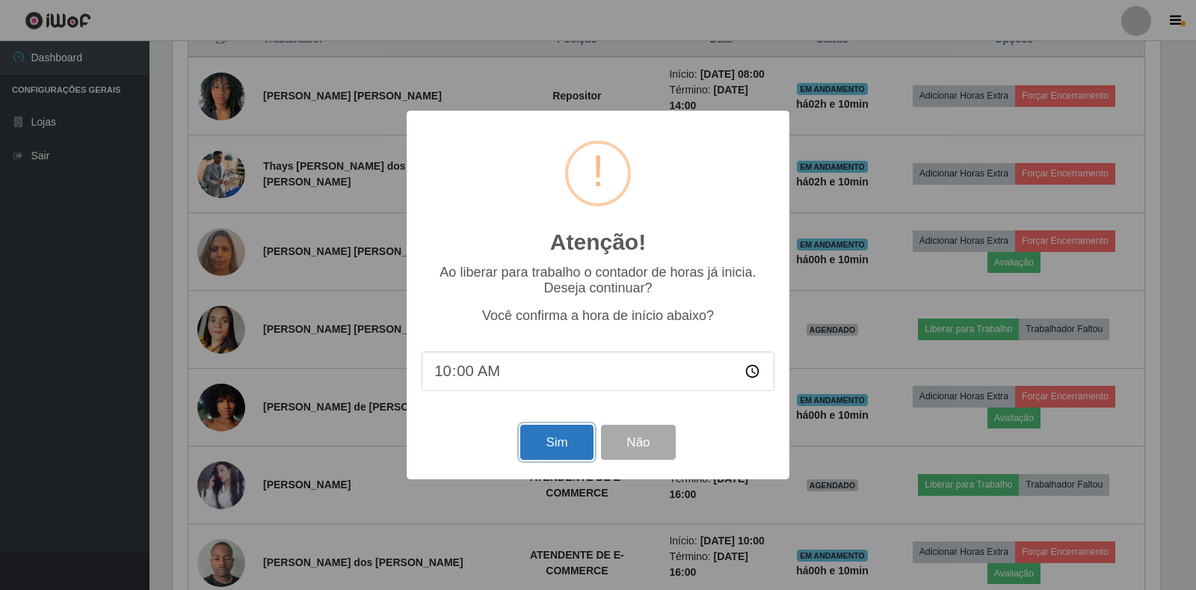
click at [552, 451] on button "Sim" at bounding box center [556, 442] width 73 height 35
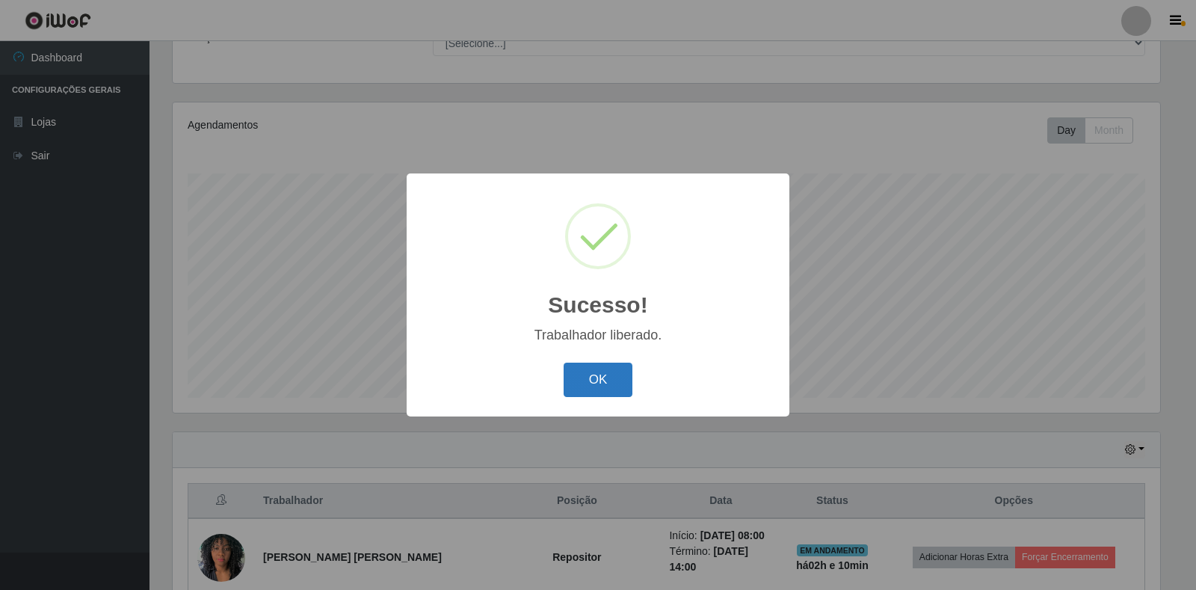
click at [596, 374] on button "OK" at bounding box center [599, 380] width 70 height 35
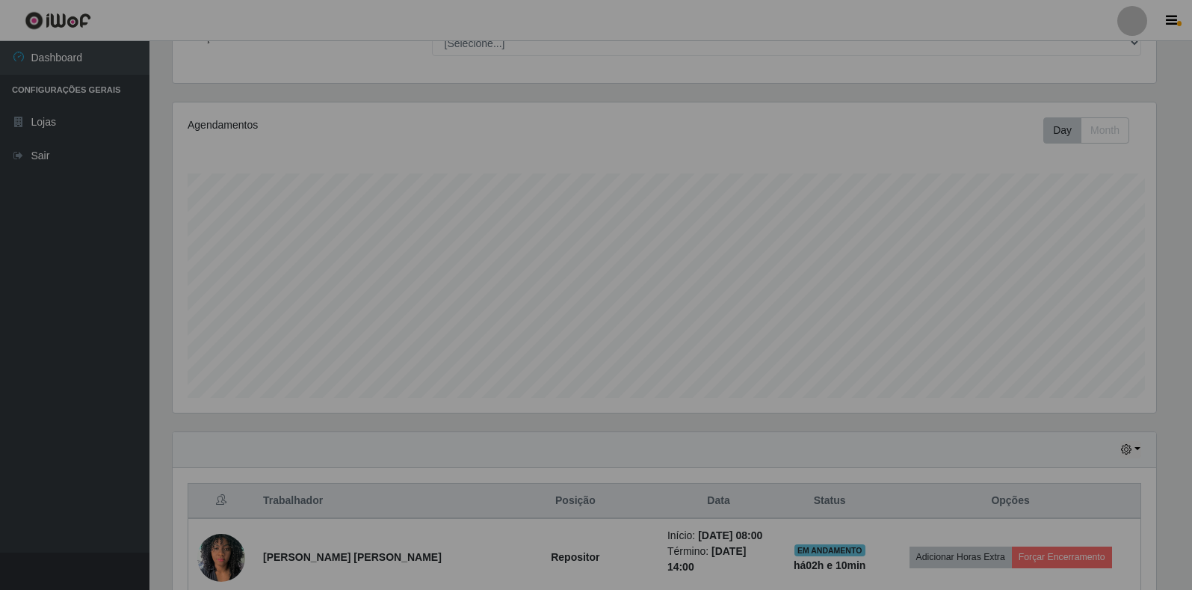
scroll to position [310, 996]
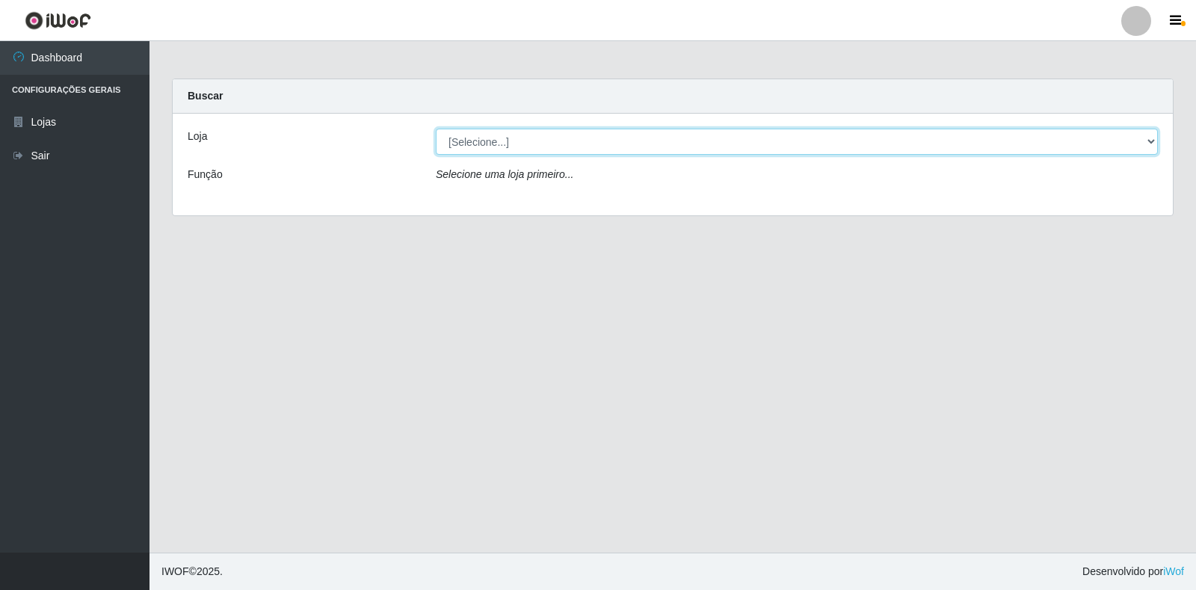
click at [1120, 141] on select "[Selecione...] Extrabom - Loja 18 Goiabeiras" at bounding box center [797, 142] width 722 height 26
select select "501"
click at [436, 129] on select "[Selecione...] Extrabom - Loja 18 Goiabeiras" at bounding box center [797, 142] width 722 height 26
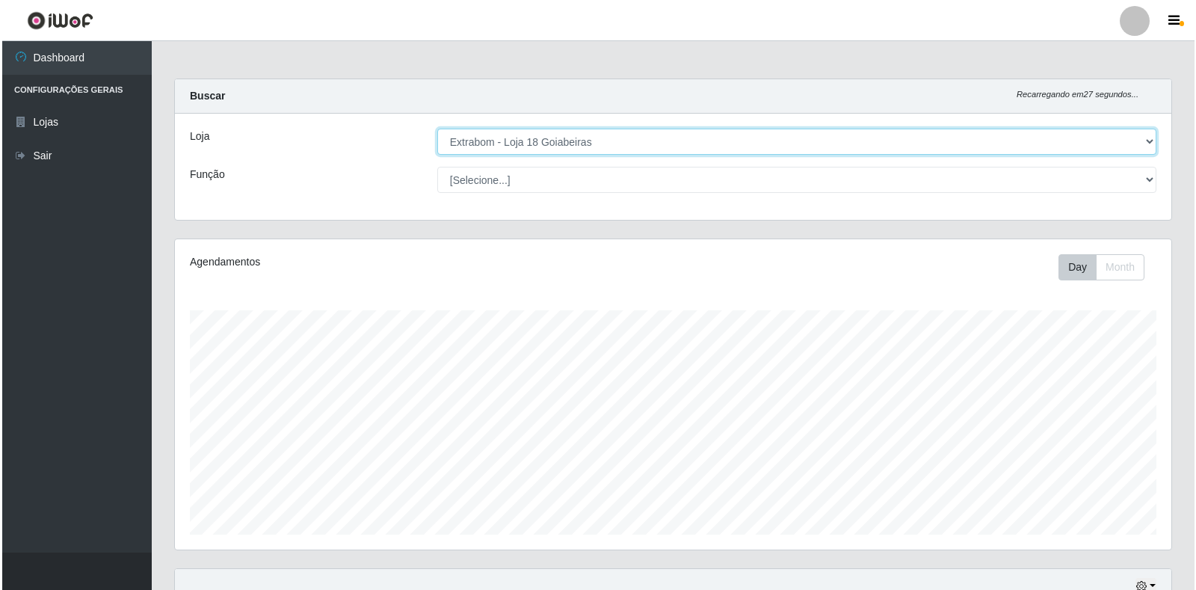
scroll to position [802, 0]
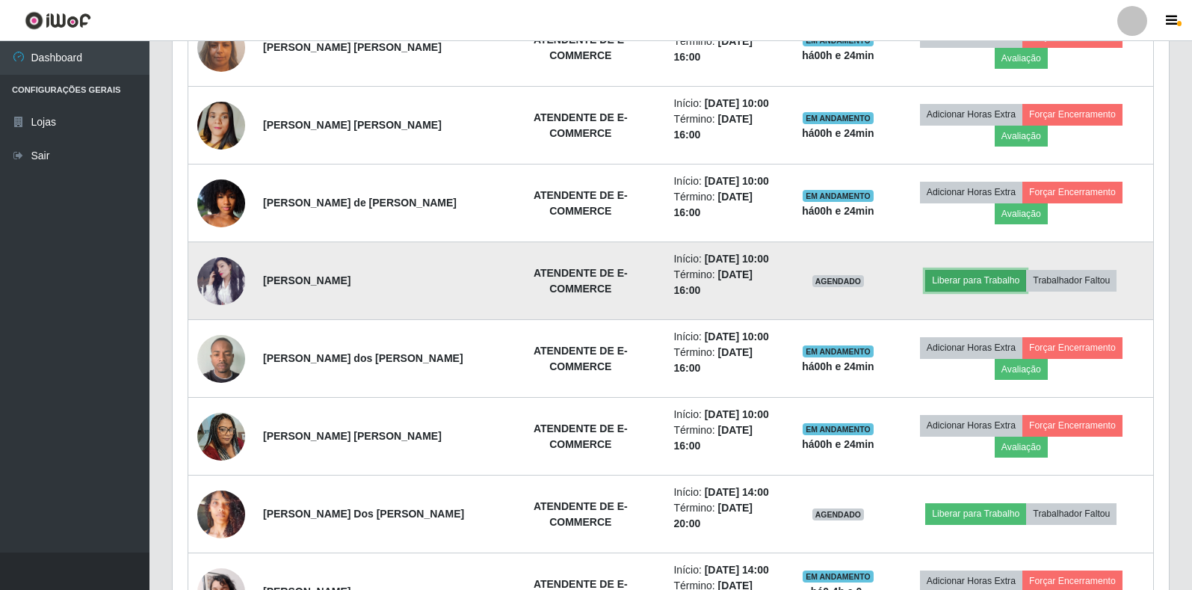
click at [988, 270] on button "Liberar para Trabalho" at bounding box center [975, 280] width 101 height 21
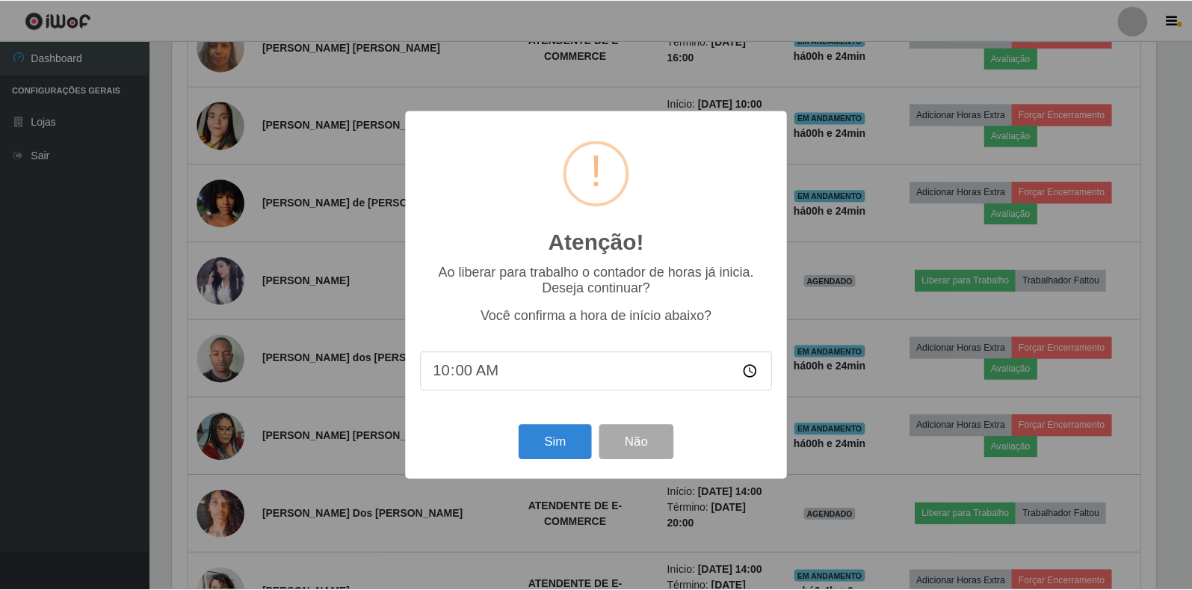
scroll to position [310, 987]
click at [570, 443] on button "Sim" at bounding box center [556, 442] width 73 height 35
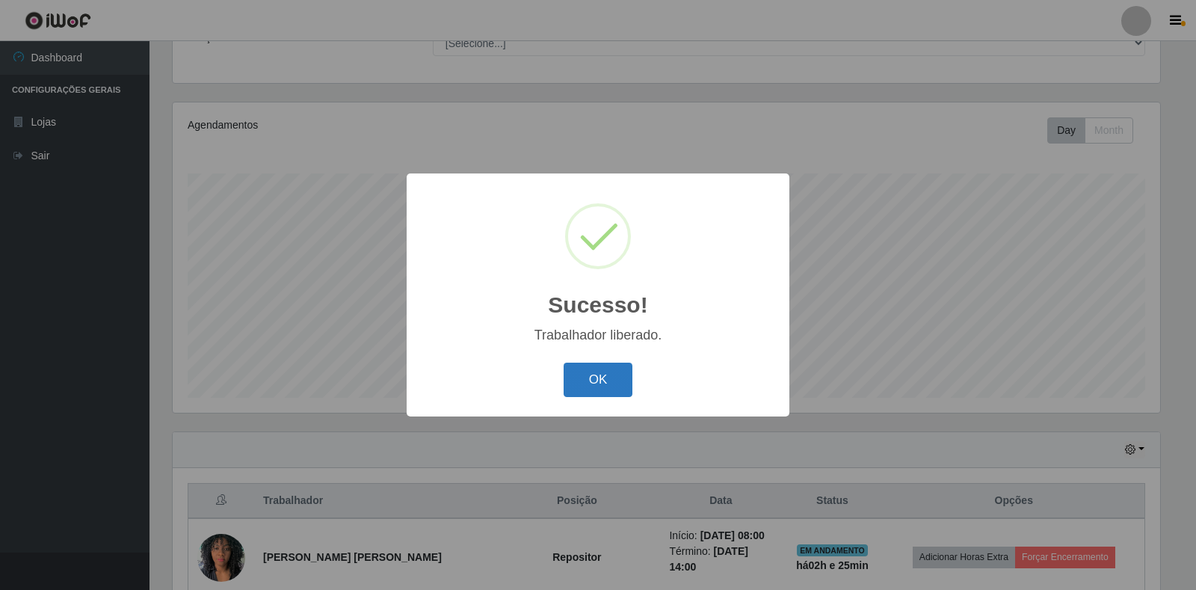
click at [579, 377] on button "OK" at bounding box center [599, 380] width 70 height 35
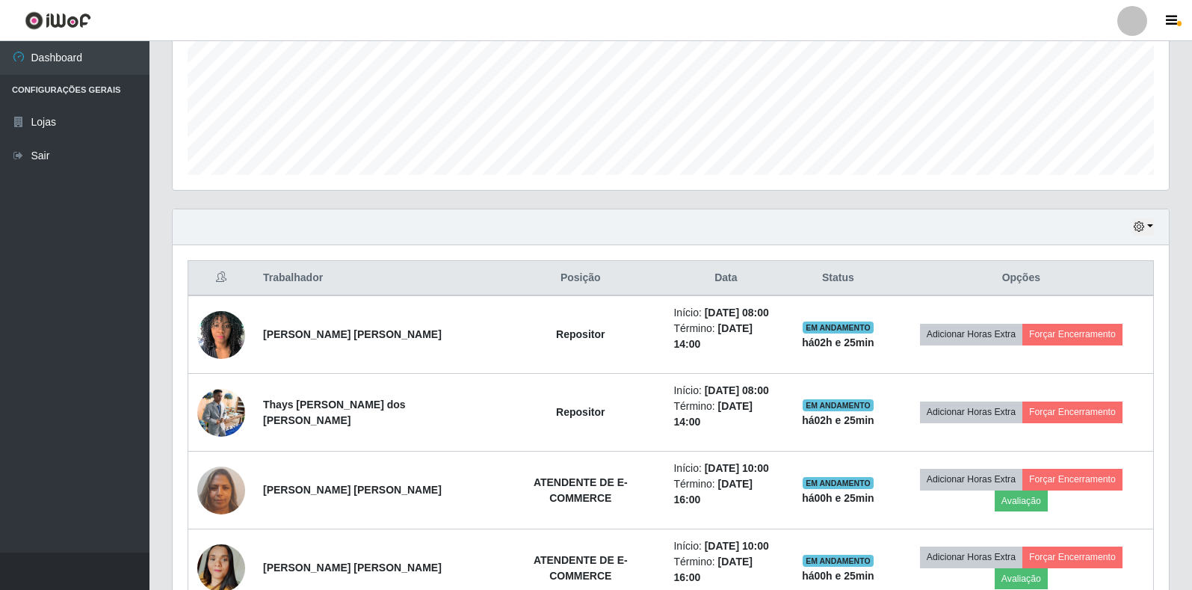
scroll to position [578, 0]
